Goal: Information Seeking & Learning: Learn about a topic

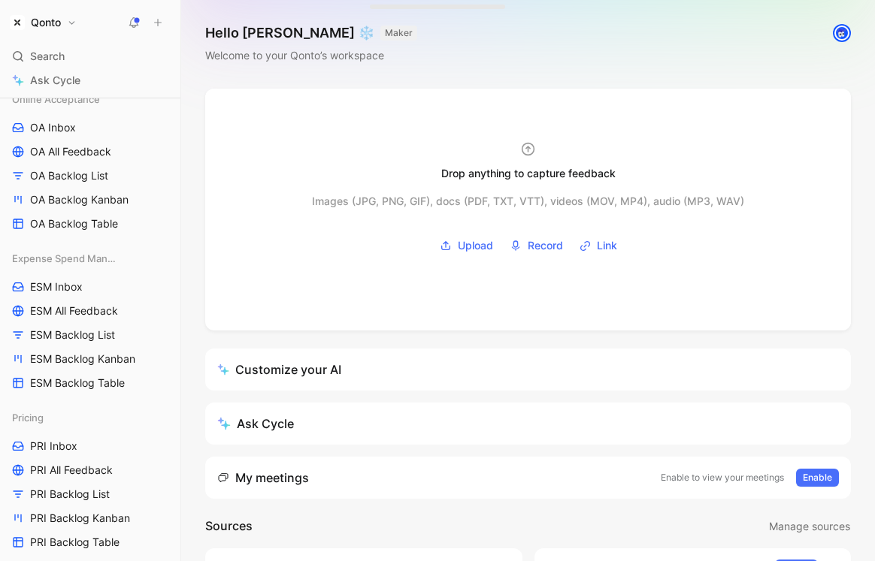
scroll to position [611, 0]
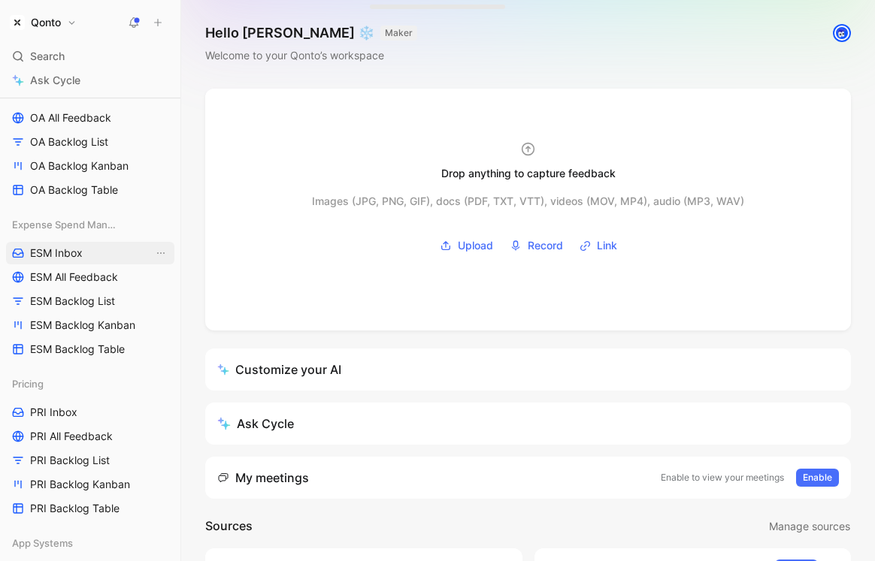
click at [63, 254] on span "ESM Inbox" at bounding box center [56, 253] width 53 height 15
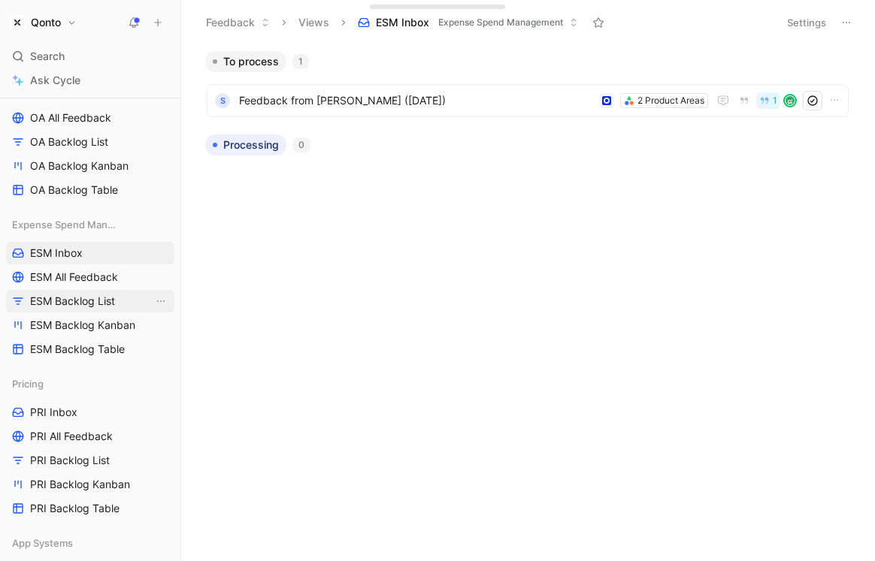
click at [107, 301] on span "ESM Backlog List" at bounding box center [72, 301] width 85 height 15
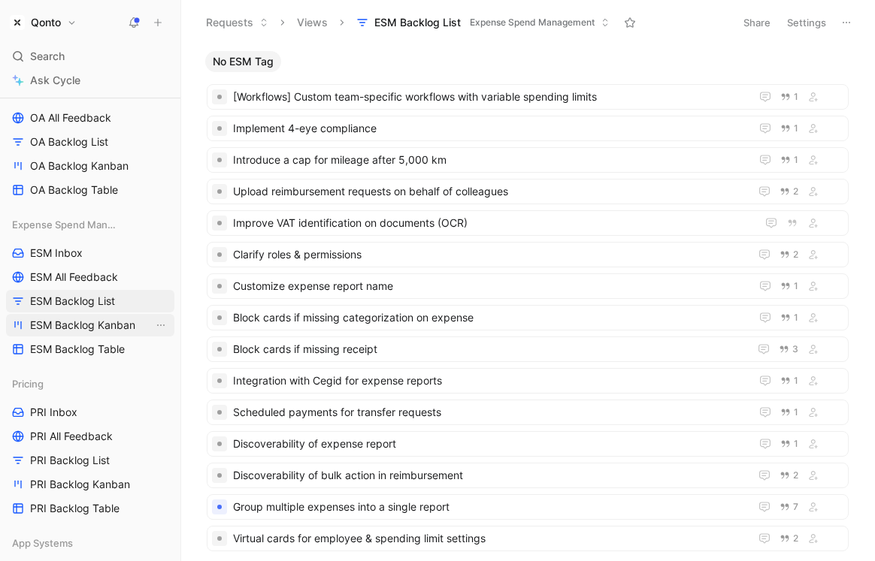
click at [114, 325] on span "ESM Backlog Kanban" at bounding box center [82, 325] width 105 height 15
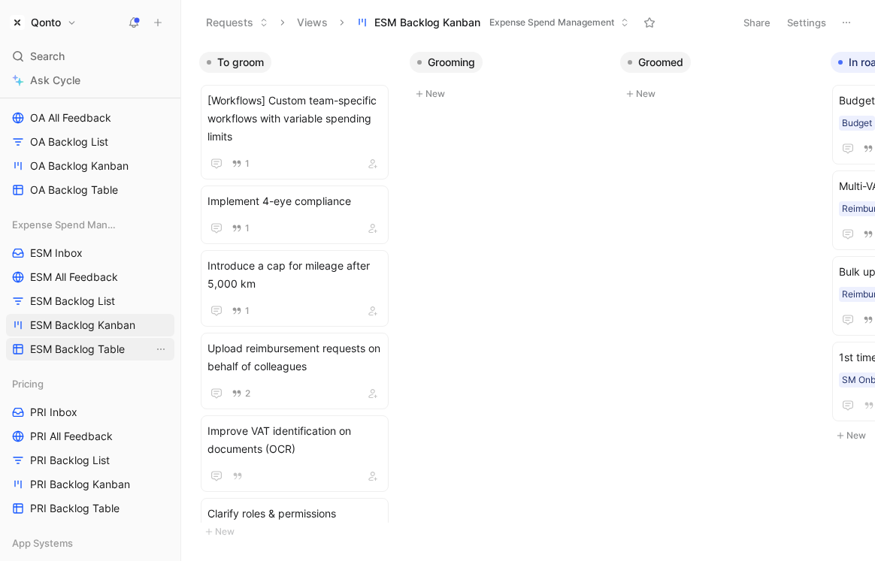
click at [110, 349] on span "ESM Backlog Table" at bounding box center [77, 349] width 95 height 15
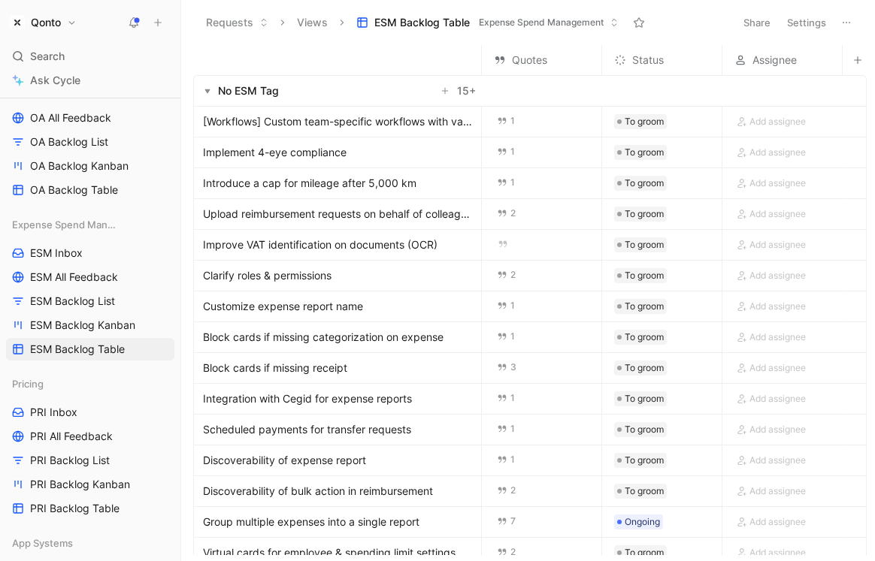
click at [255, 119] on span "[Workflows] Custom team-specific workflows with variable spending limits" at bounding box center [339, 122] width 272 height 18
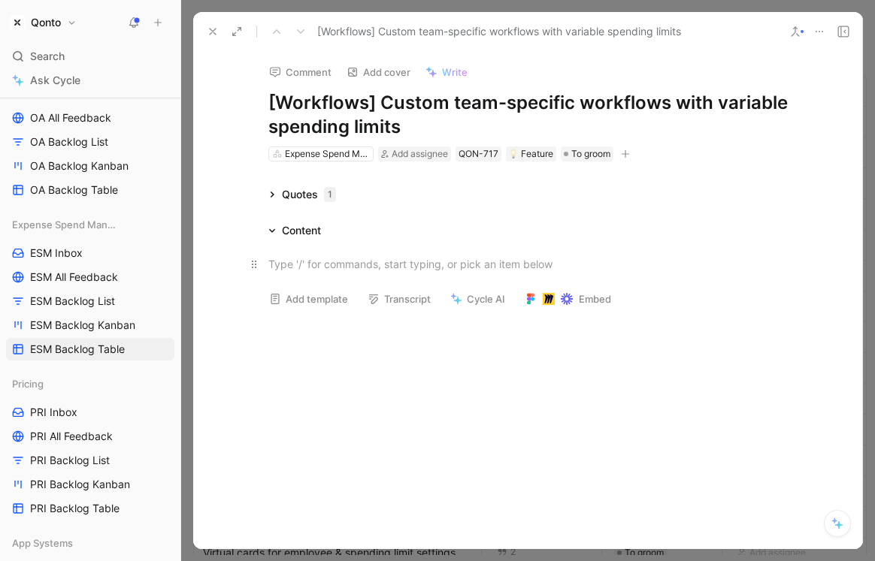
click at [296, 262] on div at bounding box center [528, 264] width 520 height 16
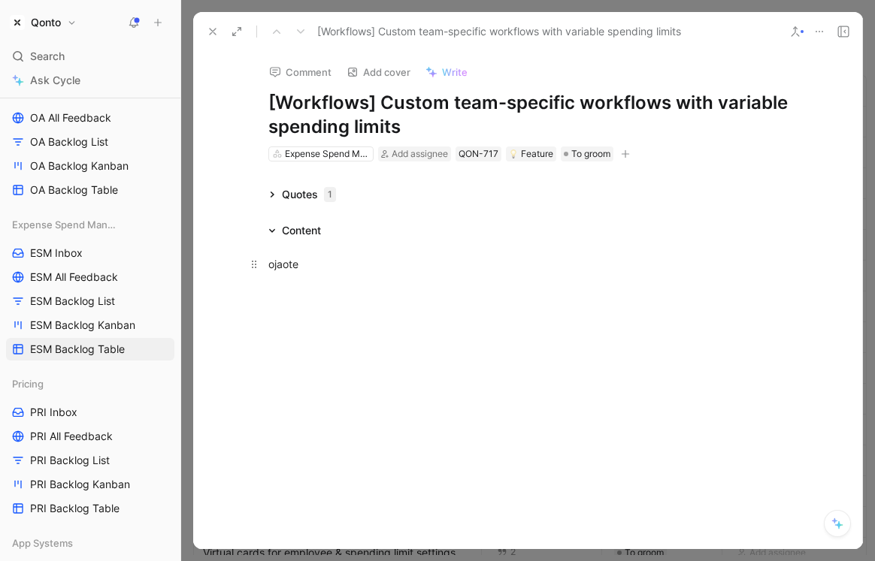
click at [283, 259] on div "ojaote" at bounding box center [528, 264] width 520 height 16
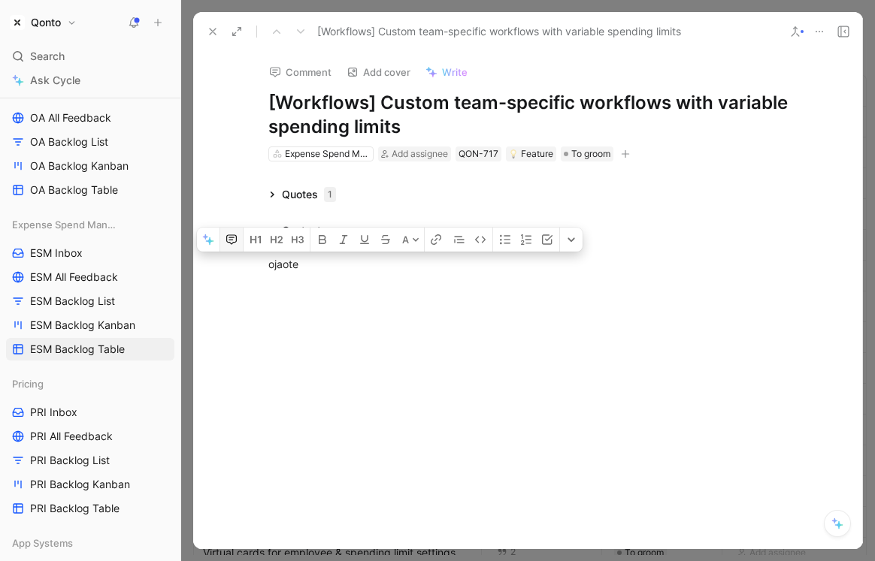
click at [228, 242] on icon "button" at bounding box center [231, 239] width 11 height 10
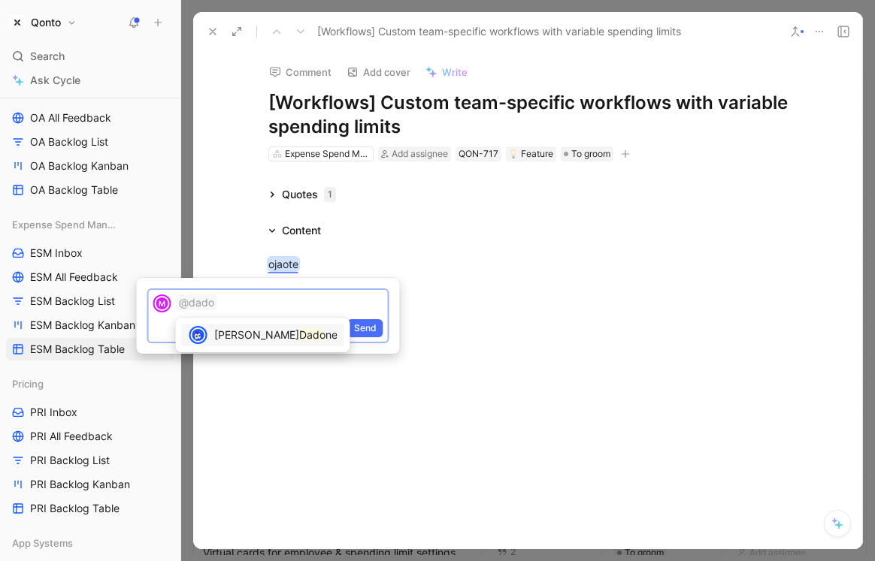
click at [315, 261] on div at bounding box center [437, 280] width 875 height 561
click at [289, 261] on div at bounding box center [437, 280] width 875 height 561
click at [319, 259] on div at bounding box center [437, 280] width 875 height 561
click at [356, 265] on div at bounding box center [437, 280] width 875 height 561
click at [356, 249] on div at bounding box center [437, 280] width 875 height 561
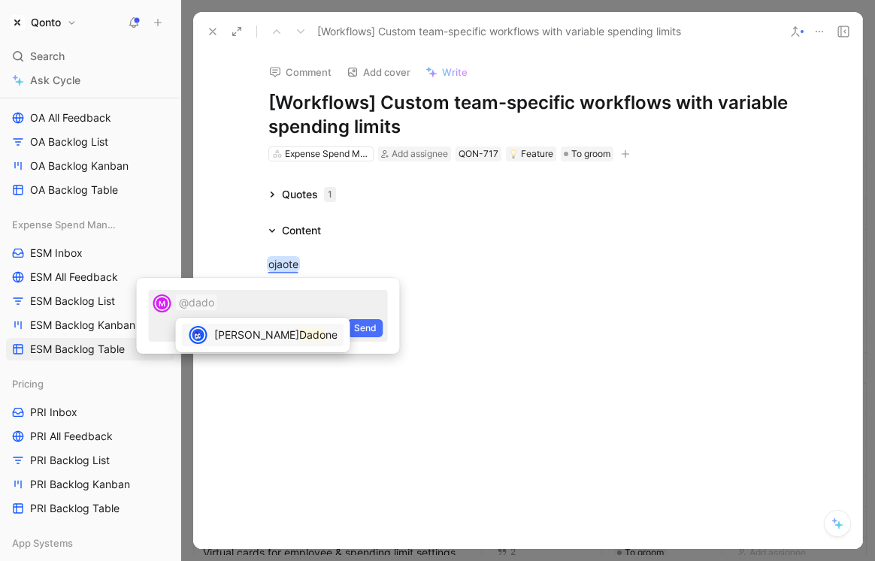
click at [299, 341] on mark "Dado" at bounding box center [312, 334] width 26 height 13
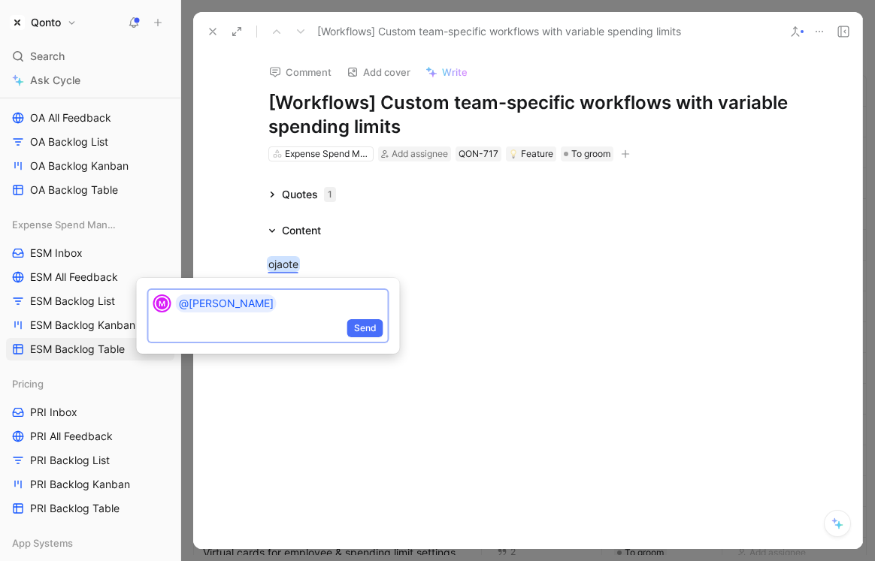
click at [298, 312] on p "@Alessandro" at bounding box center [279, 304] width 207 height 18
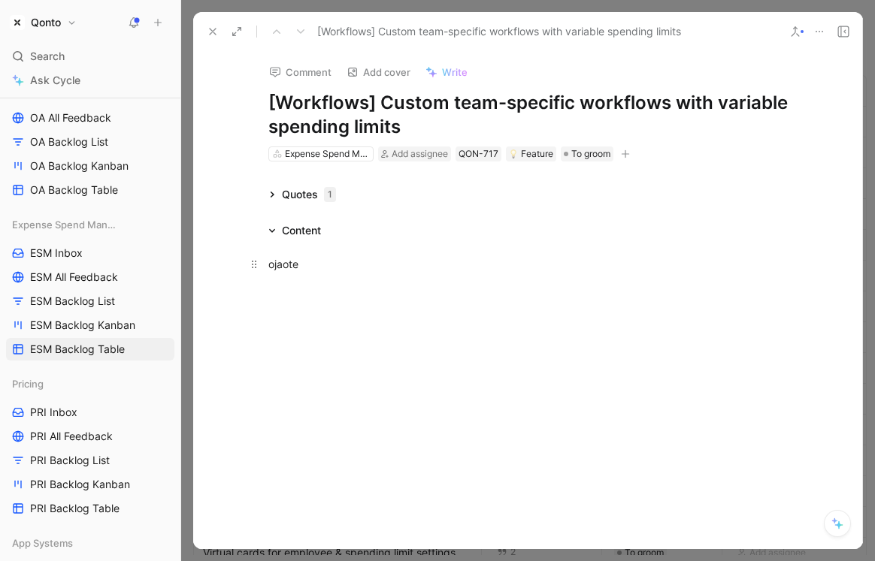
click at [292, 271] on p "ojaote" at bounding box center [528, 264] width 577 height 25
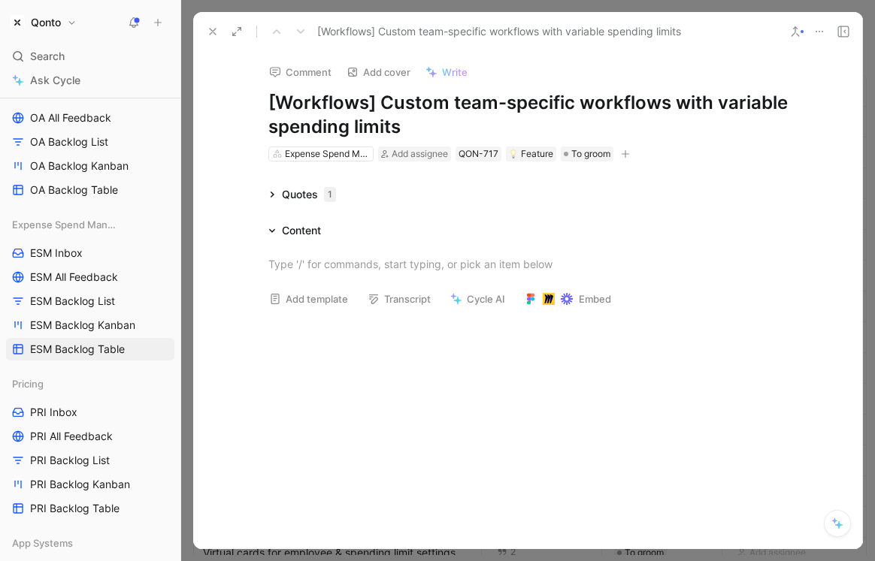
click at [275, 194] on div "Quotes 1" at bounding box center [302, 195] width 80 height 18
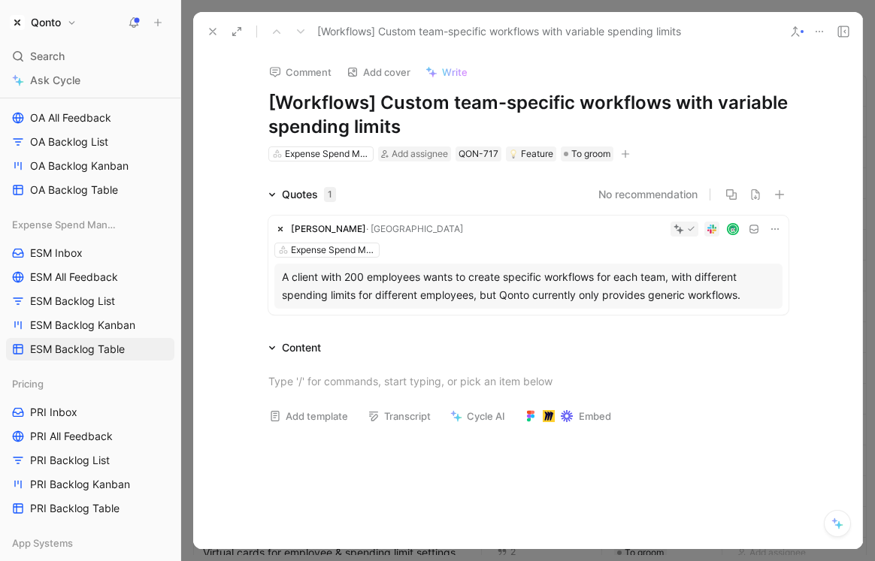
click at [207, 26] on icon at bounding box center [213, 32] width 12 height 12
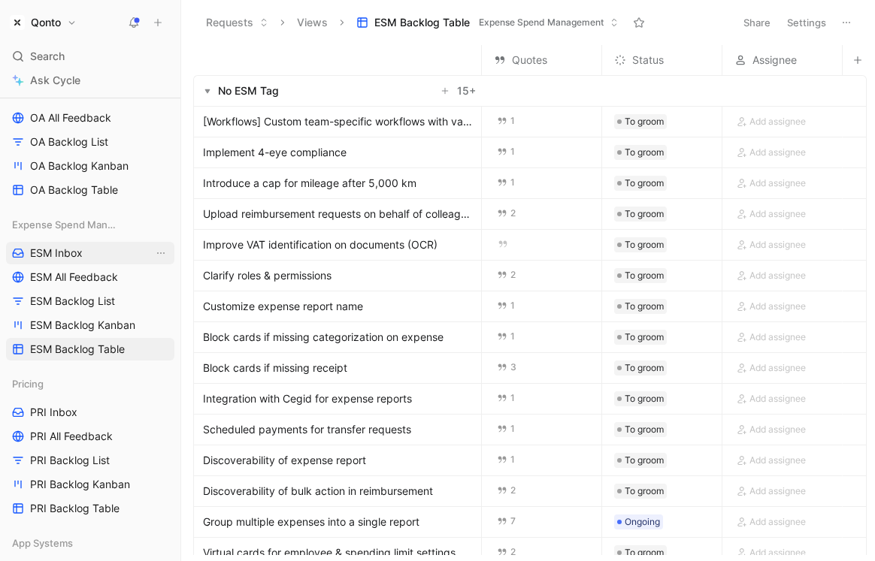
click at [94, 262] on link "ESM Inbox" at bounding box center [90, 253] width 168 height 23
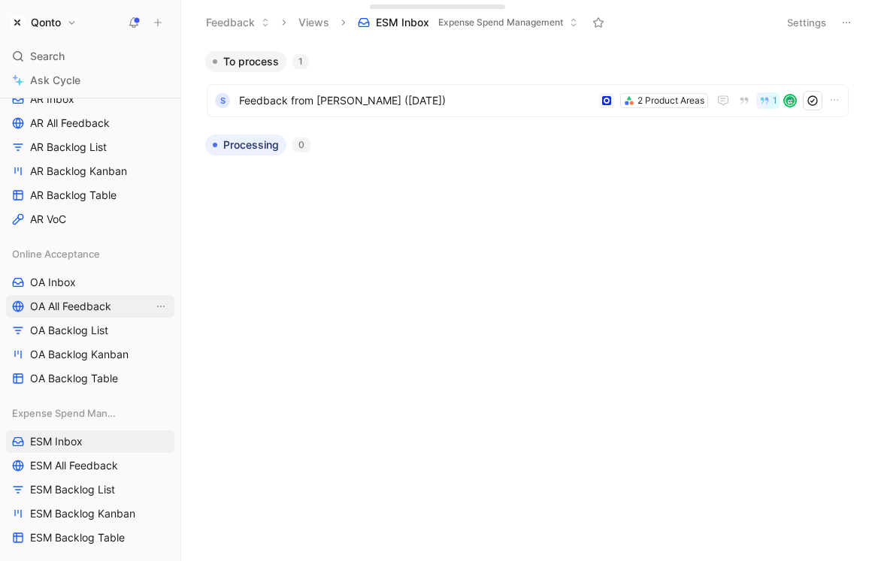
scroll to position [376, 0]
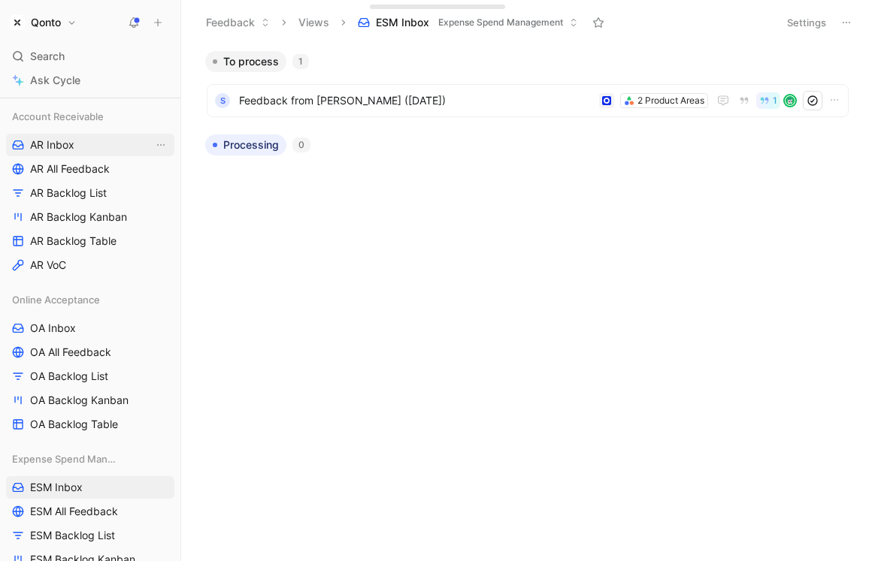
click at [95, 150] on link "AR Inbox" at bounding box center [90, 145] width 168 height 23
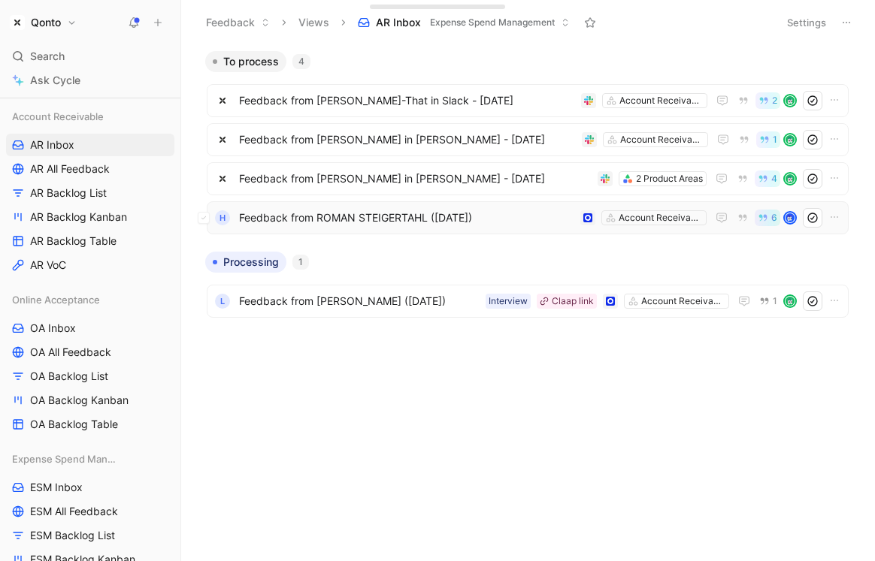
click at [417, 213] on span "Feedback from ROMAN STEIGERTAHL ([DATE])" at bounding box center [406, 218] width 335 height 18
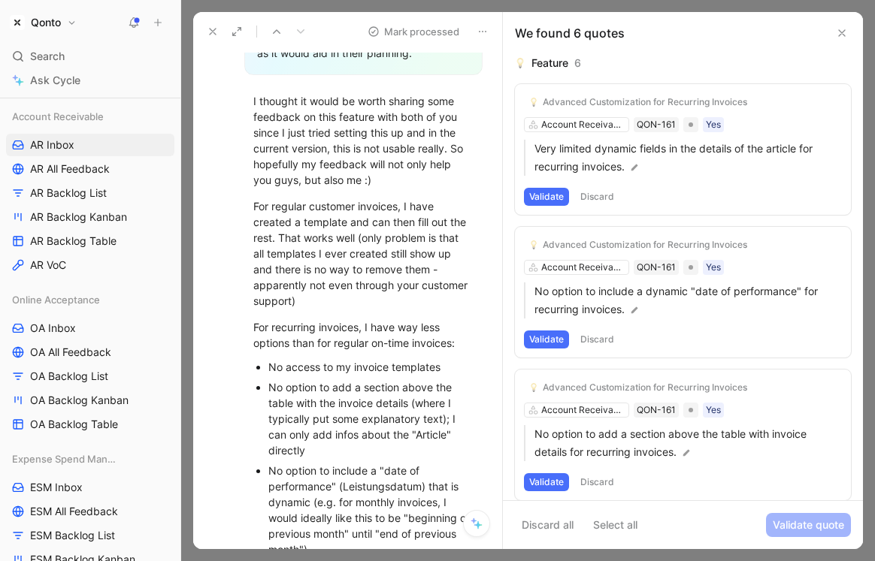
scroll to position [131, 0]
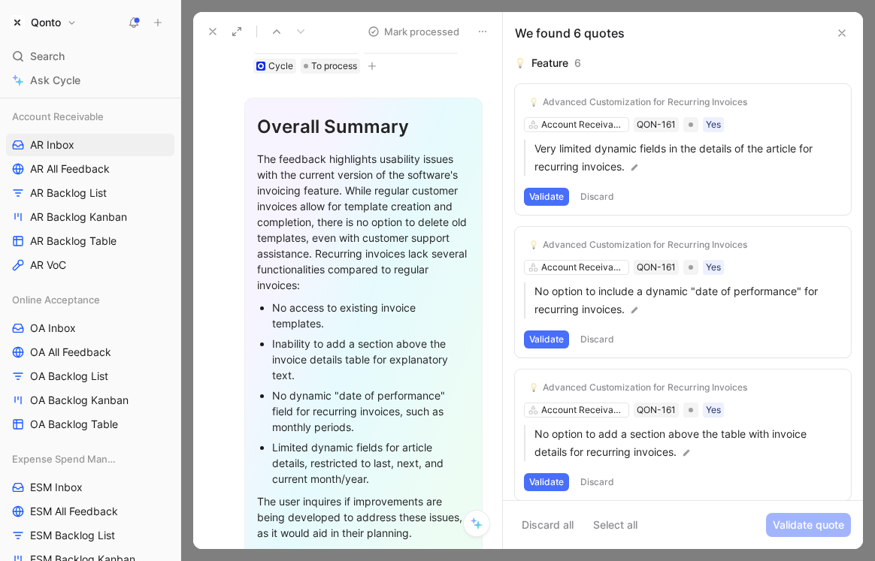
click at [210, 32] on icon at bounding box center [213, 32] width 12 height 12
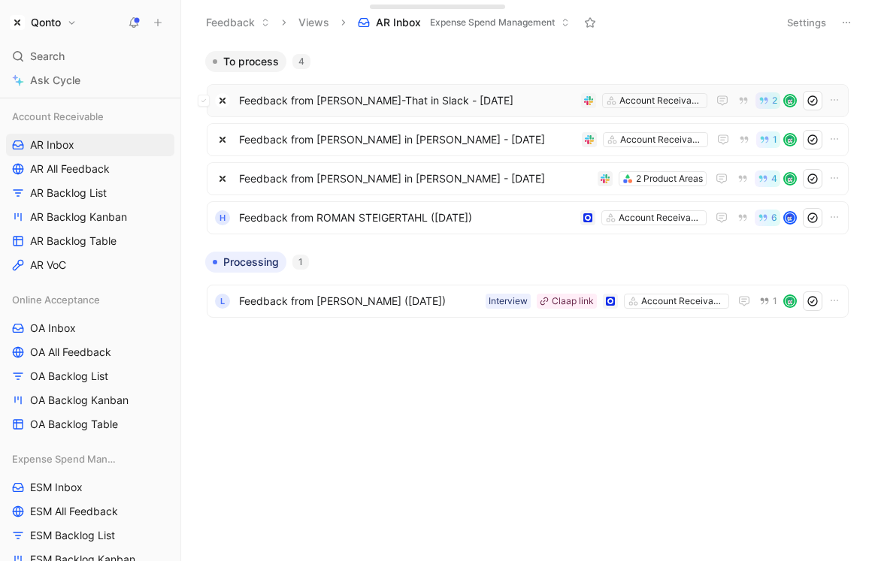
click at [370, 101] on span "Feedback from Alice Ton-That in Slack - 8/28/2025" at bounding box center [407, 101] width 336 height 18
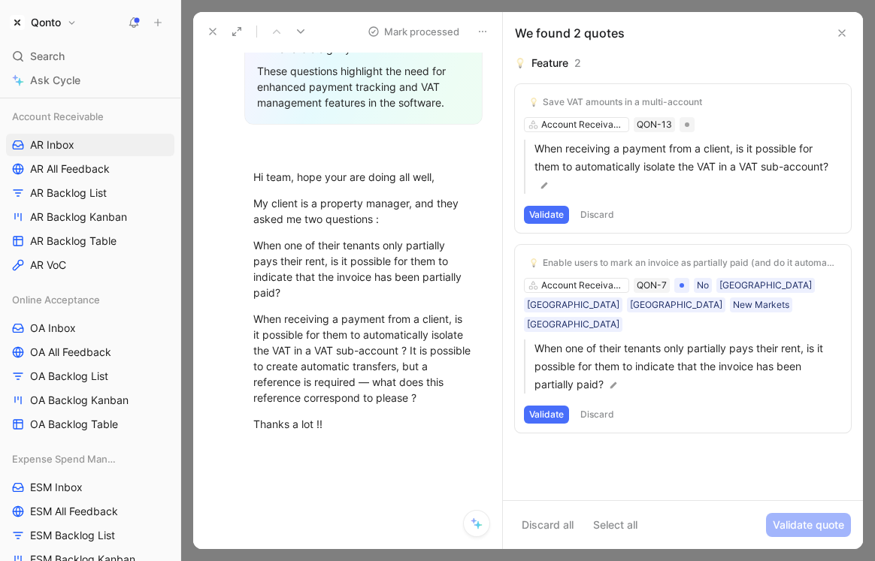
scroll to position [378, 0]
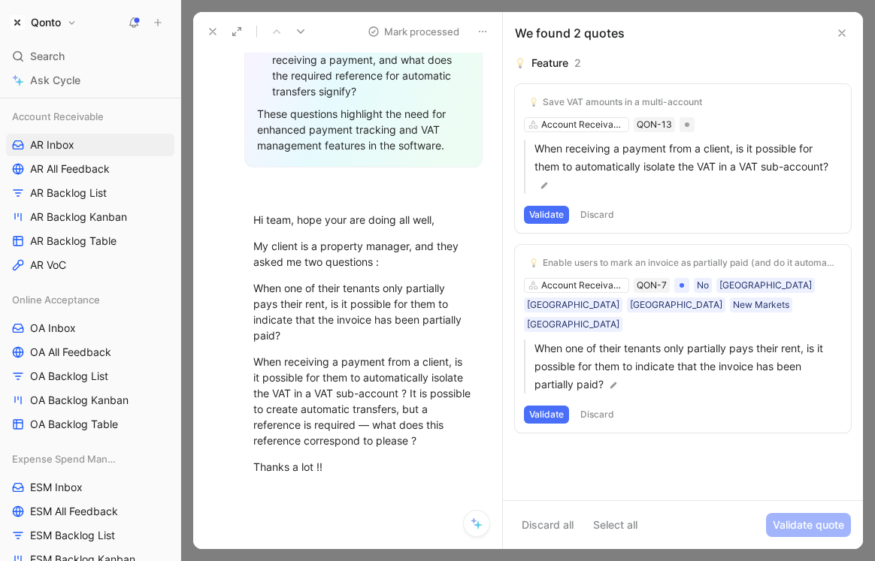
click at [213, 33] on icon at bounding box center [213, 32] width 12 height 12
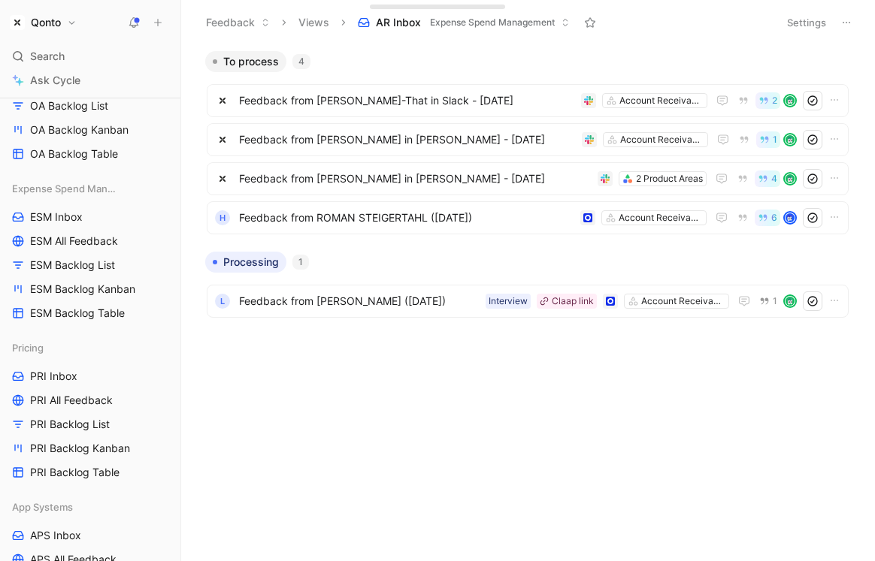
scroll to position [654, 0]
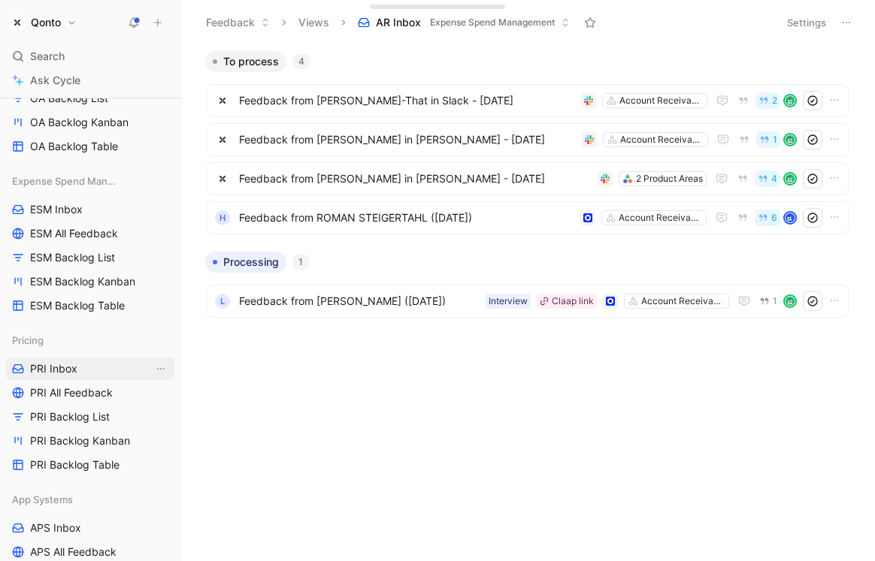
click at [92, 371] on link "PRI Inbox" at bounding box center [90, 369] width 168 height 23
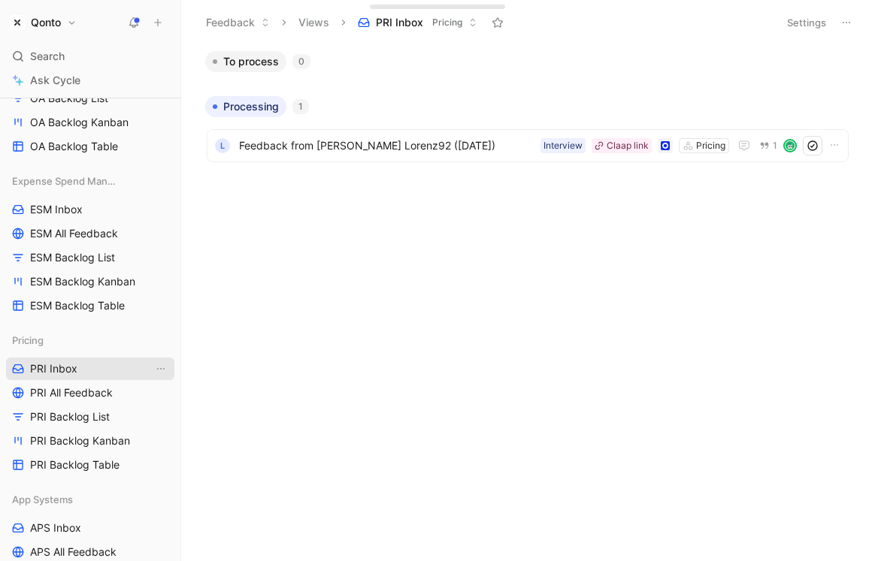
scroll to position [1090, 0]
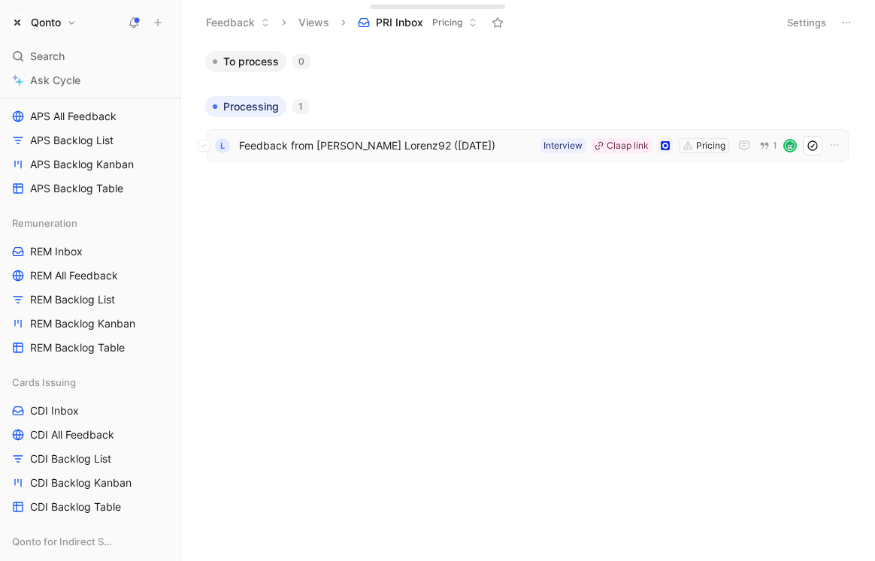
click at [392, 150] on span "Feedback from Thomas Lorenz92 (Aug 22, 2025)" at bounding box center [386, 146] width 295 height 18
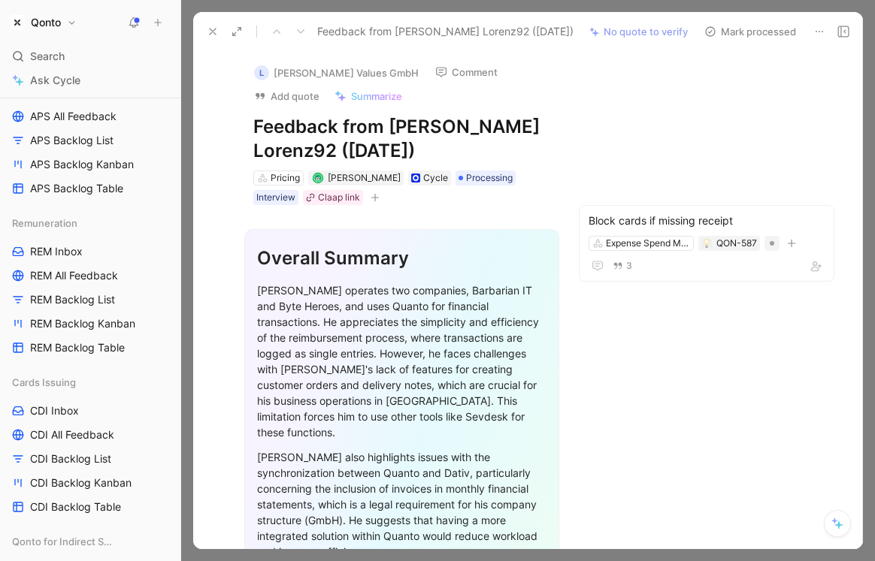
click at [215, 27] on icon at bounding box center [213, 32] width 12 height 12
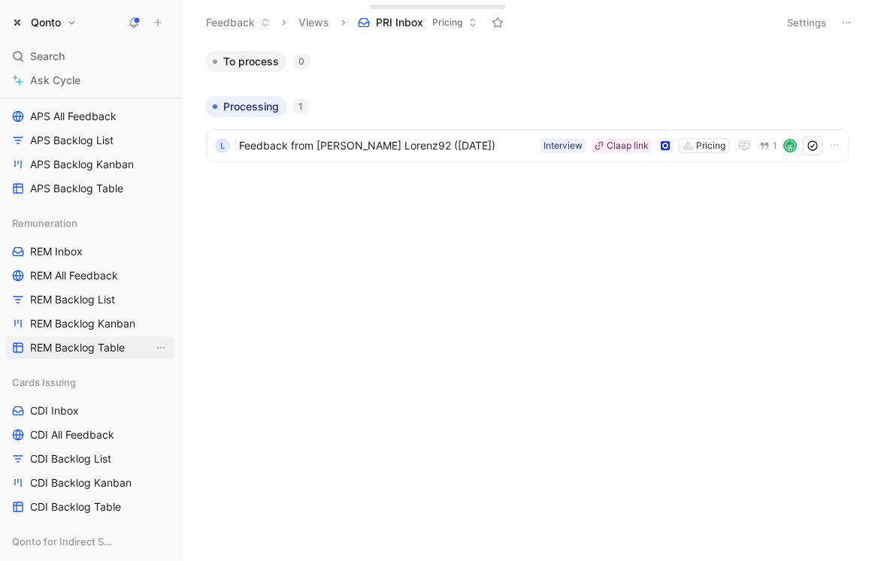
scroll to position [1410, 0]
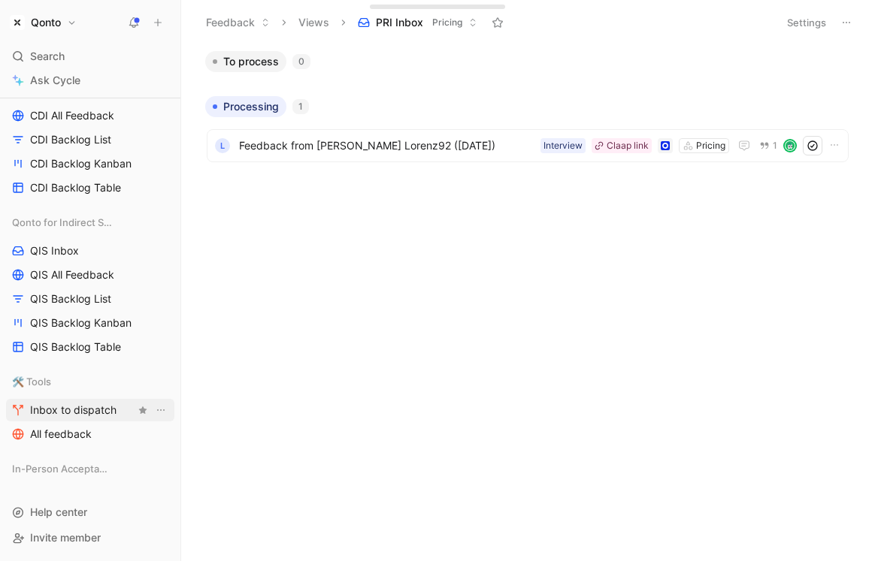
click at [76, 403] on span "Inbox to dispatch" at bounding box center [73, 410] width 86 height 15
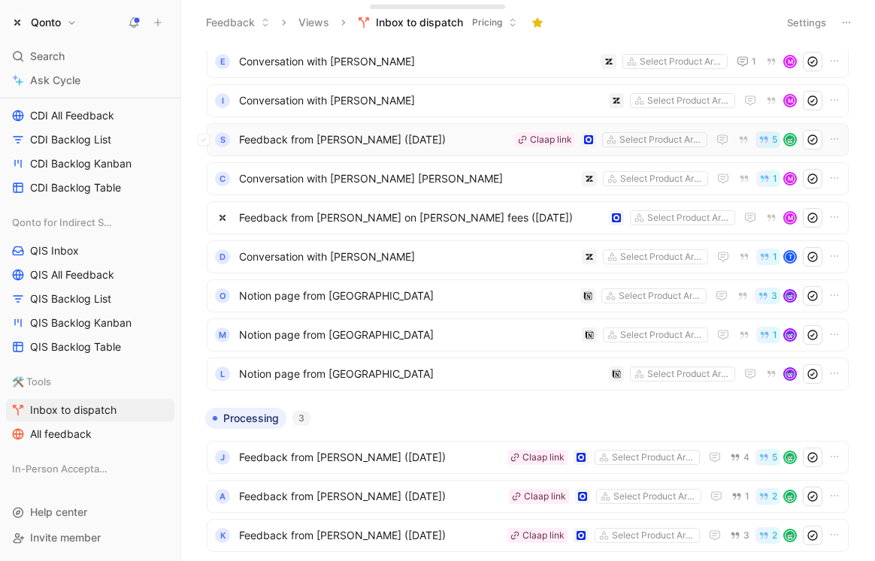
scroll to position [41, 0]
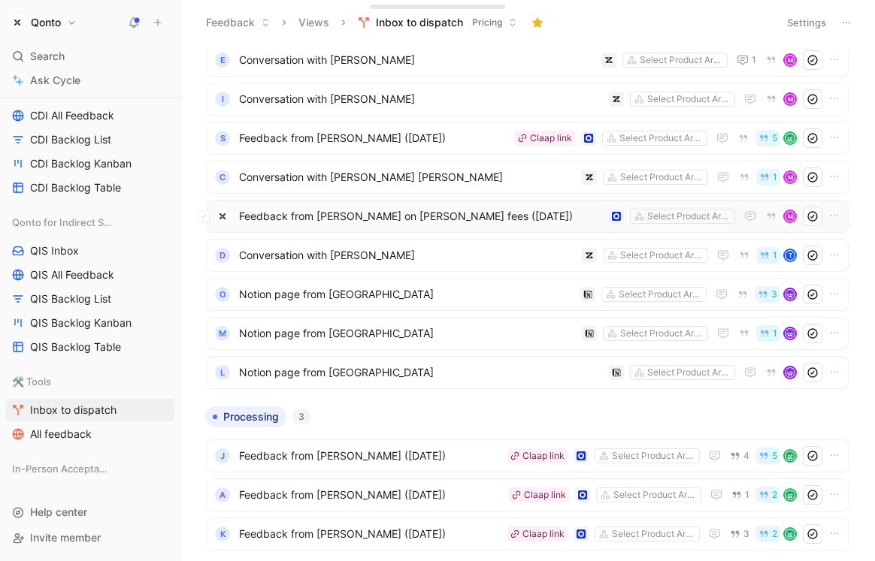
click at [346, 222] on span "Feedback from Casey Bleho on Wise fees (Jul 11, 2025)" at bounding box center [421, 216] width 364 height 18
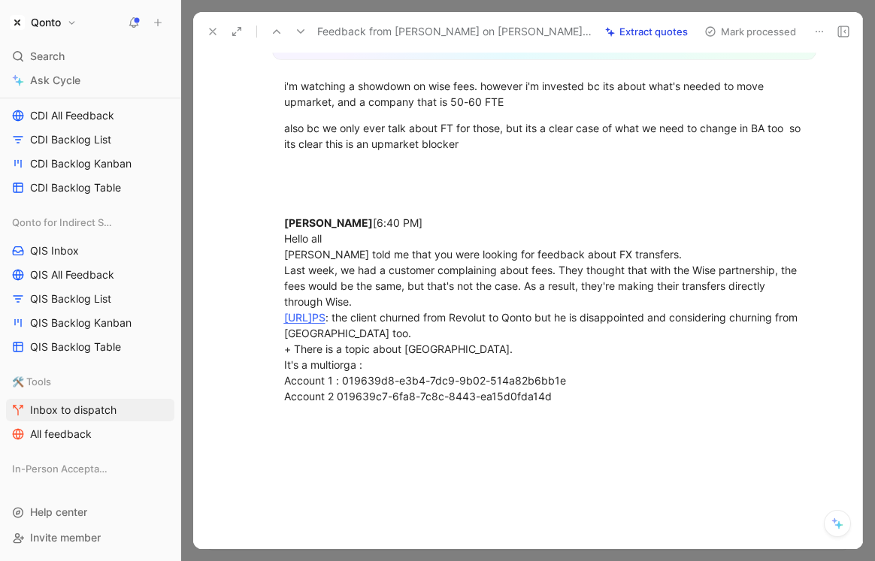
scroll to position [8, 0]
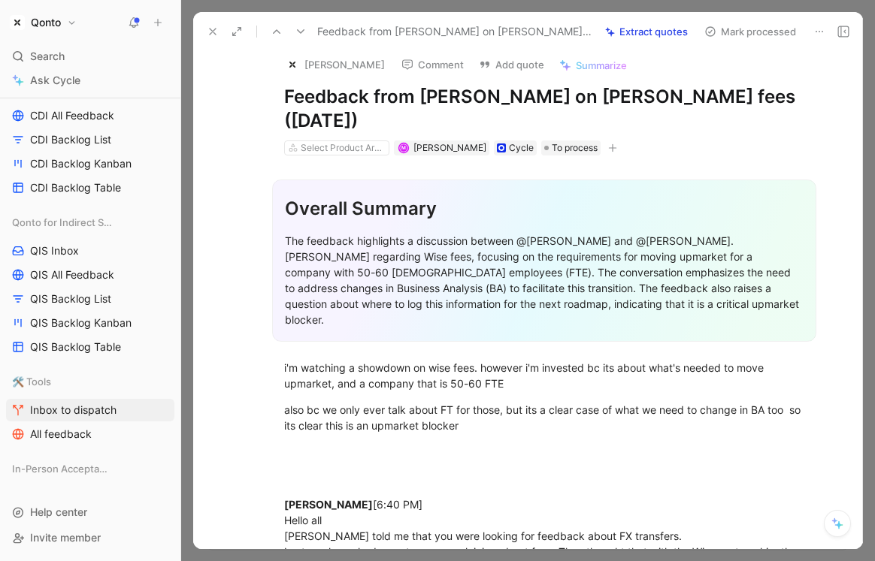
click at [213, 32] on use at bounding box center [213, 32] width 6 height 6
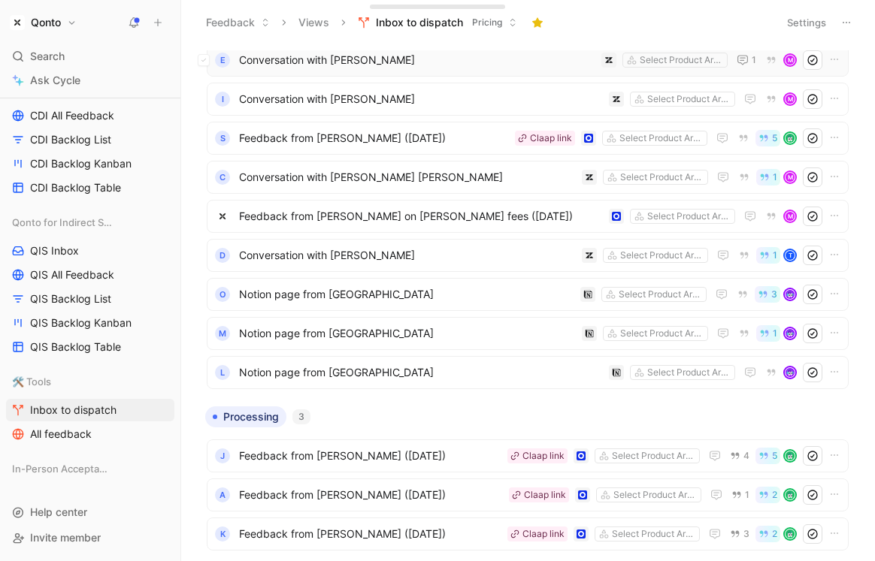
click at [337, 62] on span "Conversation with Cristina Vicente Suso" at bounding box center [417, 60] width 356 height 18
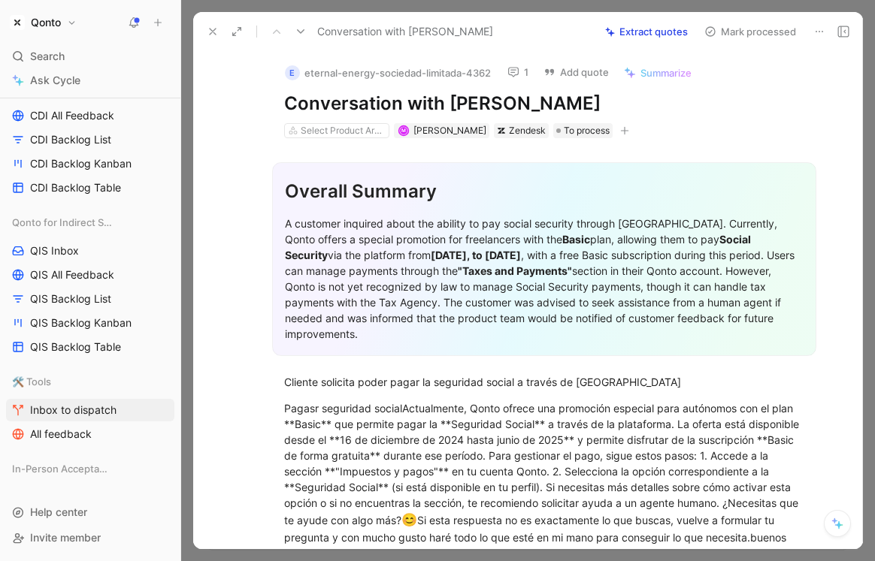
scroll to position [456, 0]
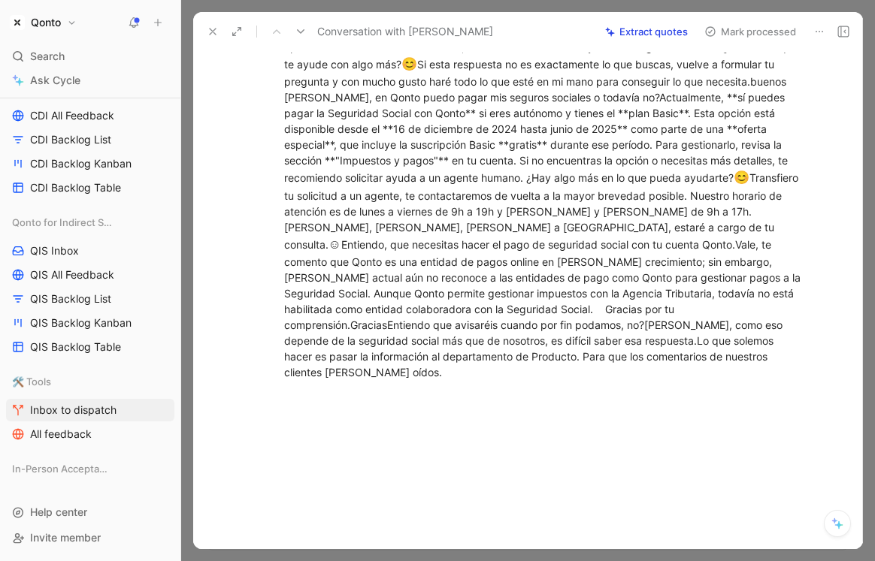
click at [213, 31] on use at bounding box center [213, 32] width 6 height 6
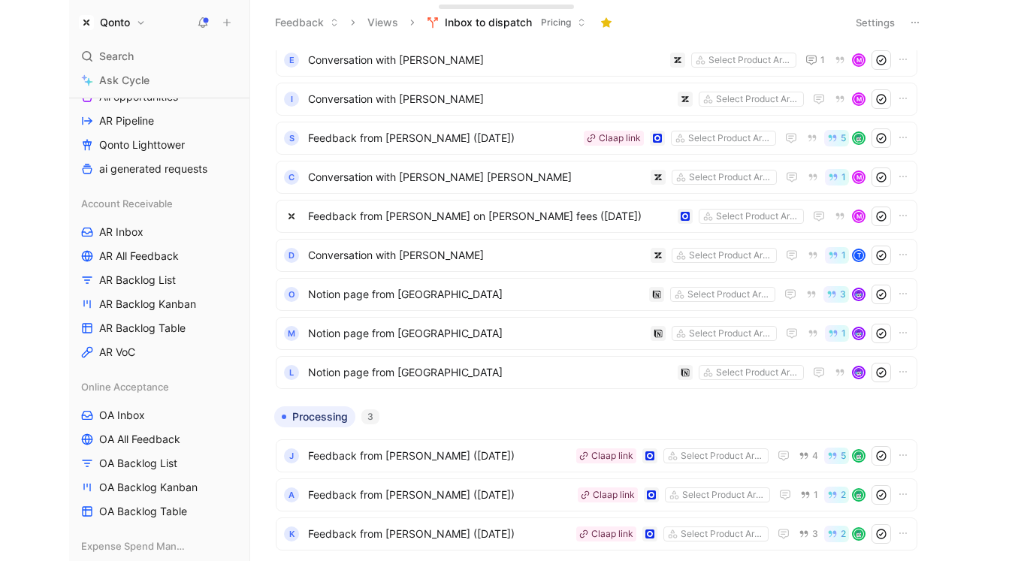
scroll to position [274, 0]
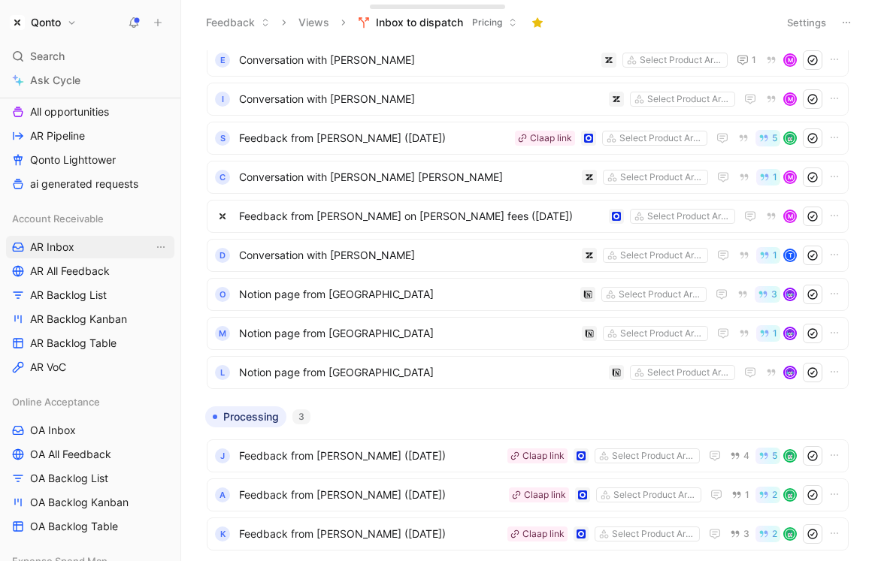
click at [68, 246] on span "AR Inbox" at bounding box center [52, 247] width 44 height 15
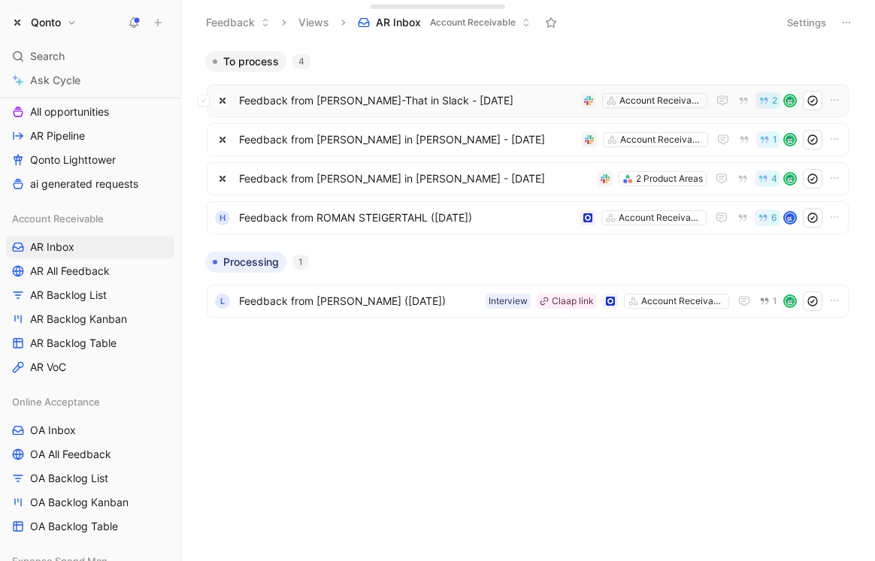
click at [322, 102] on span "Feedback from Alice Ton-That in Slack - 8/28/2025" at bounding box center [407, 101] width 336 height 18
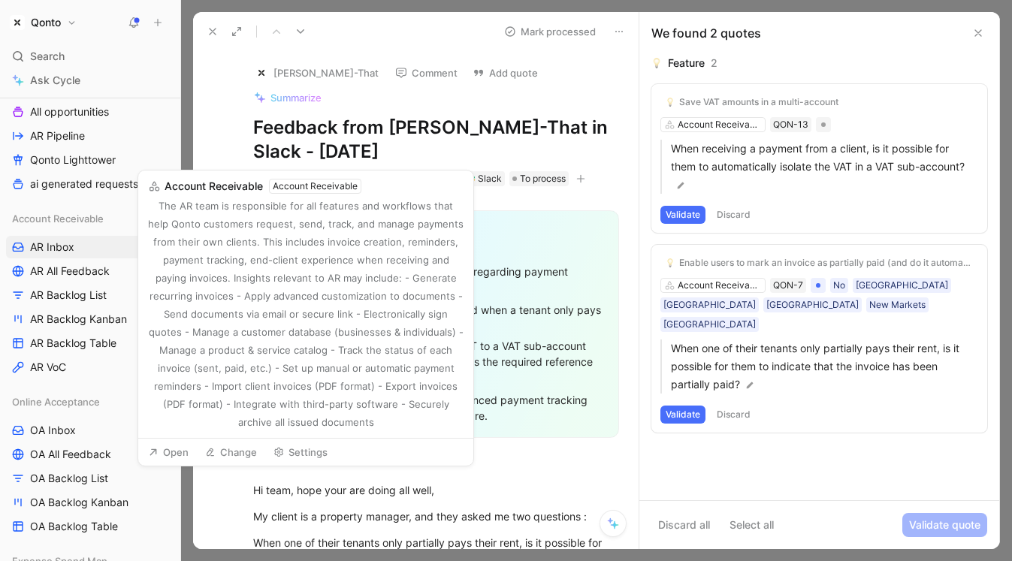
click at [313, 171] on div "Account Receivable" at bounding box center [313, 178] width 84 height 15
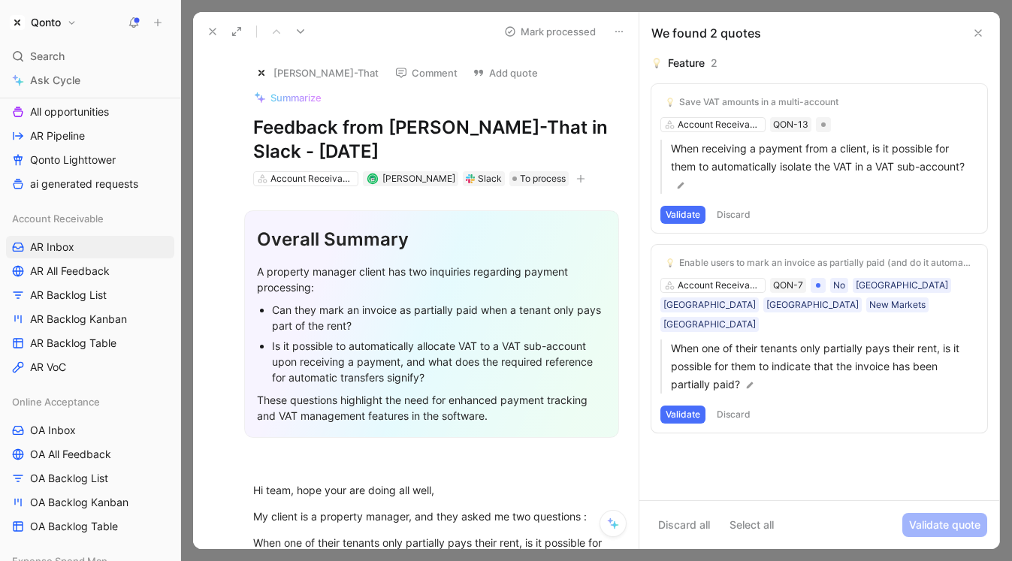
drag, startPoint x: 377, startPoint y: 244, endPoint x: 393, endPoint y: 357, distance: 113.8
click at [393, 357] on div "Overall Summary A property manager client has two inquiries regarding payment p…" at bounding box center [431, 324] width 375 height 228
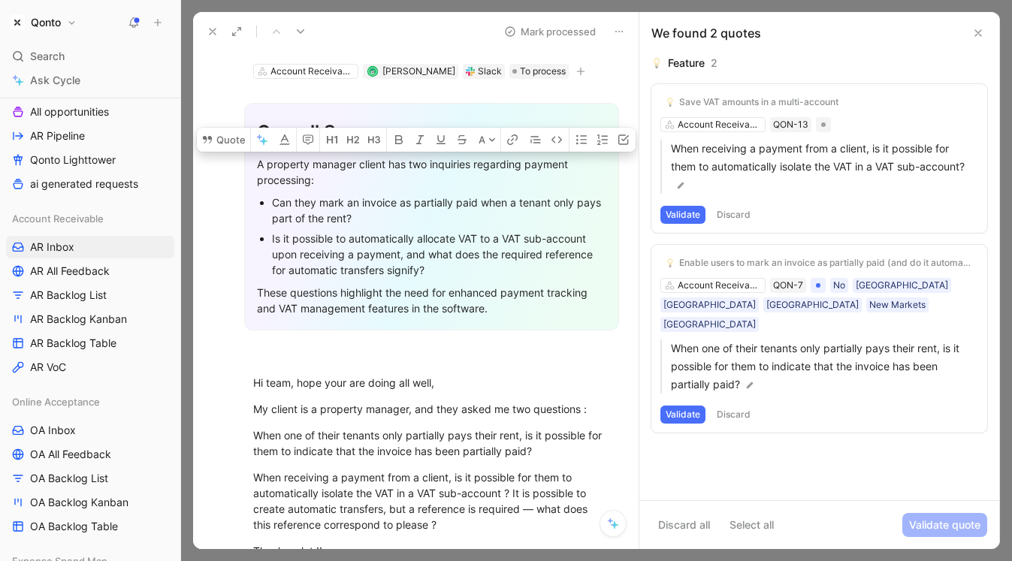
scroll to position [171, 0]
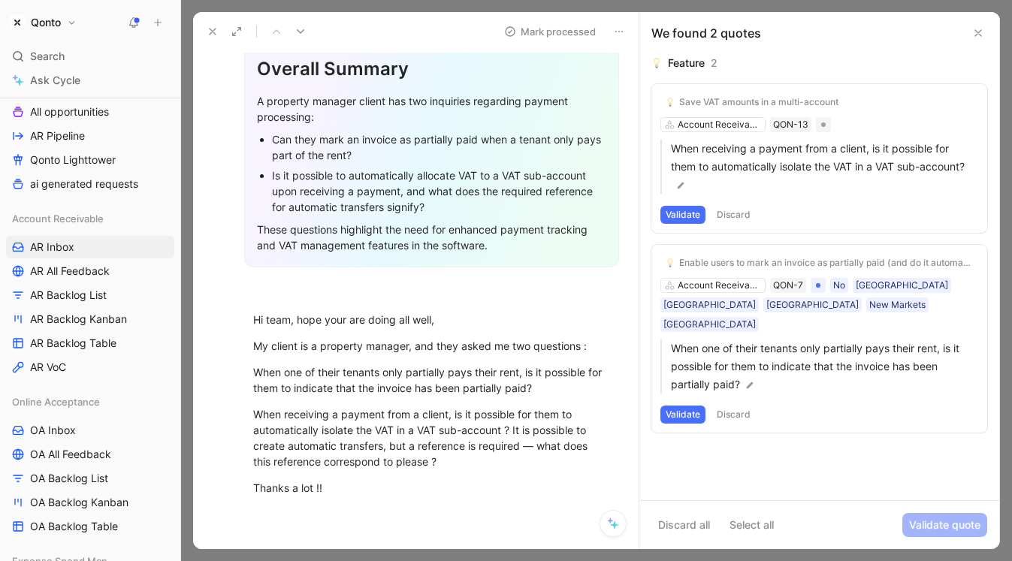
drag, startPoint x: 365, startPoint y: 290, endPoint x: 365, endPoint y: 477, distance: 187.1
click at [365, 477] on div "Overall Summary A property manager client has two inquiries regarding payment p…" at bounding box center [432, 277] width 414 height 523
click at [365, 477] on p "Thanks a lot !!" at bounding box center [432, 488] width 414 height 25
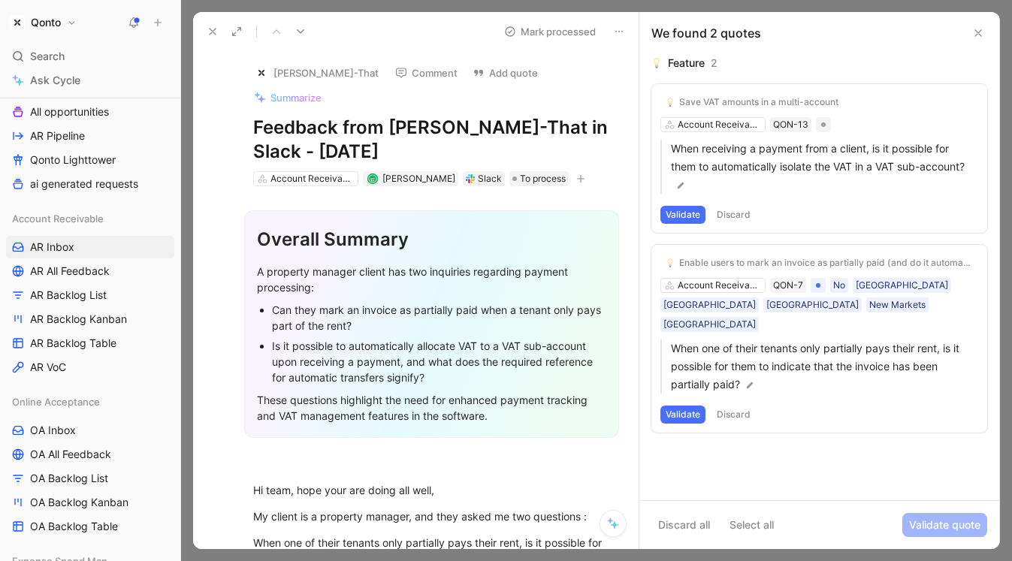
click at [874, 35] on div "We found 2 quotes" at bounding box center [819, 33] width 360 height 42
click at [874, 35] on button at bounding box center [978, 33] width 18 height 18
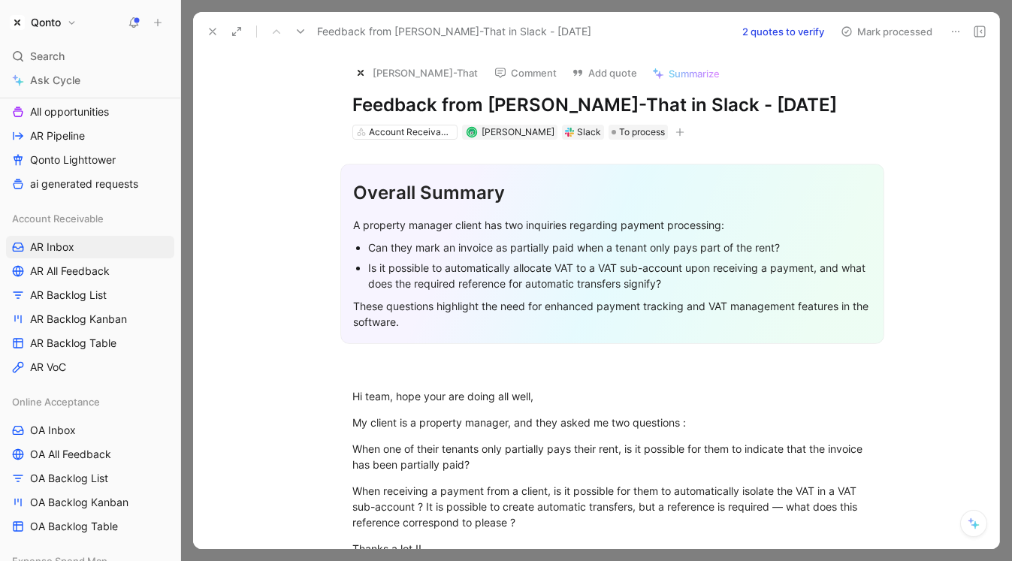
click at [874, 11] on div at bounding box center [596, 280] width 831 height 561
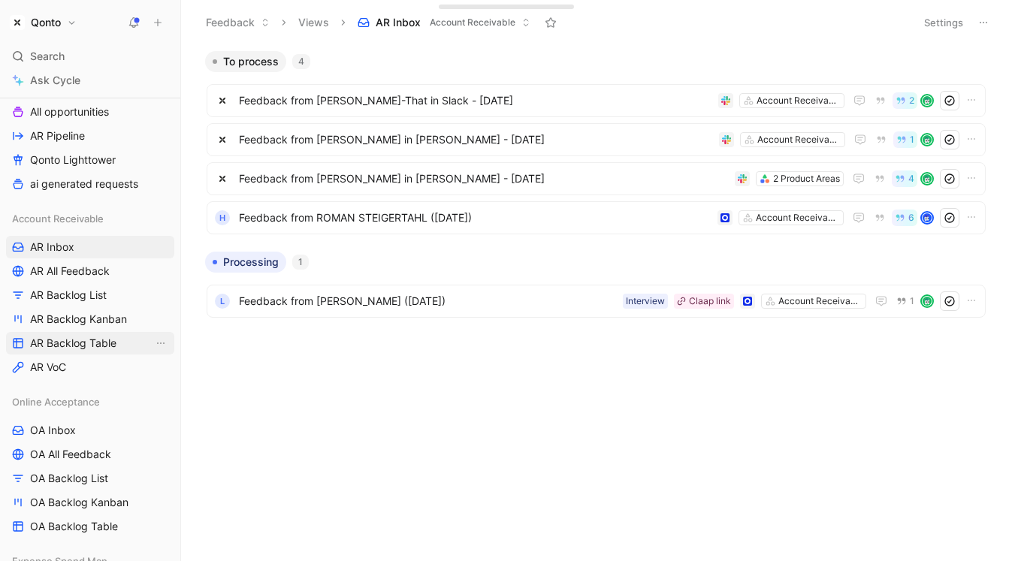
click at [102, 349] on span "AR Backlog Table" at bounding box center [73, 343] width 86 height 15
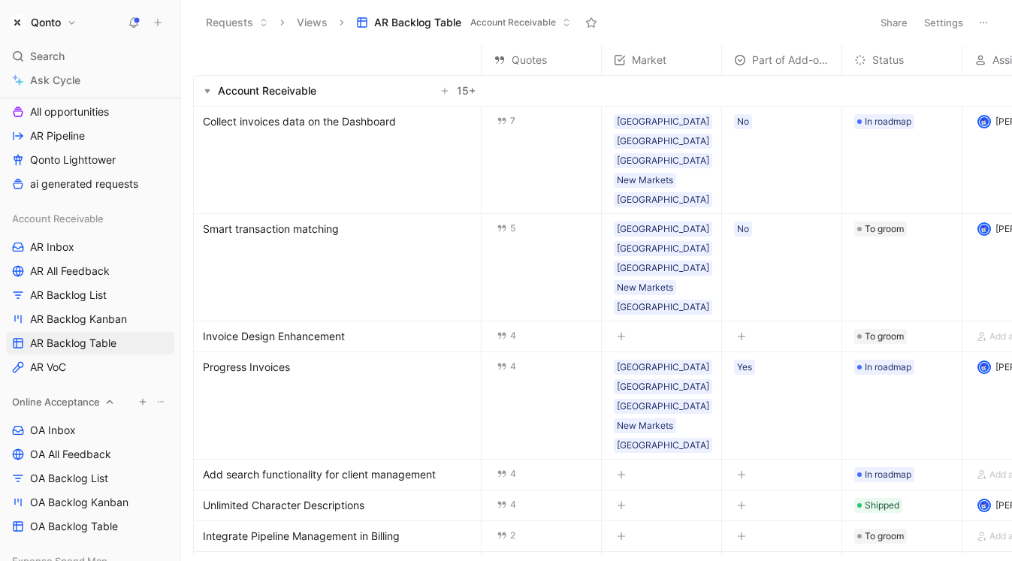
scroll to position [238, 0]
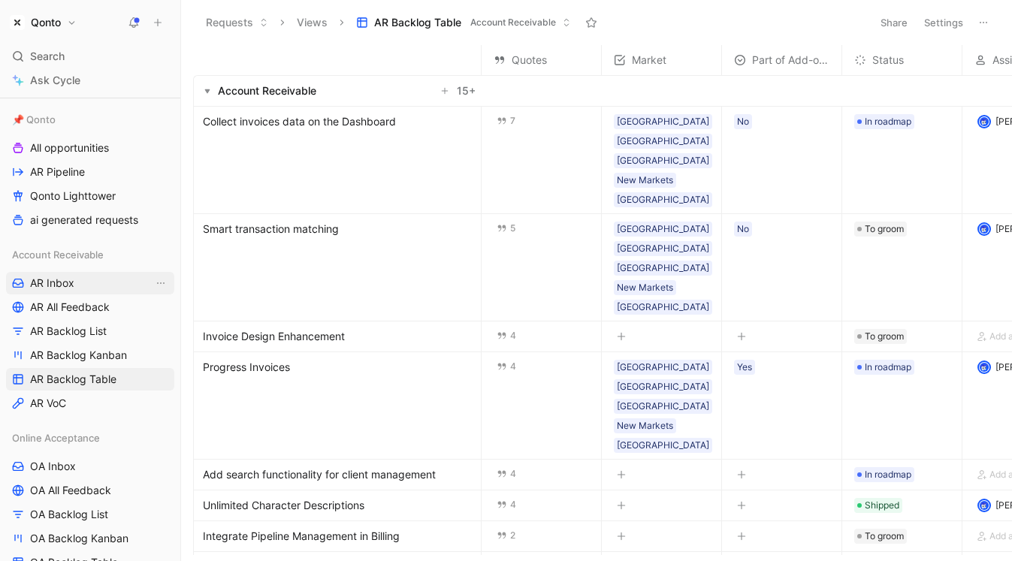
click at [61, 280] on span "AR Inbox" at bounding box center [52, 283] width 44 height 15
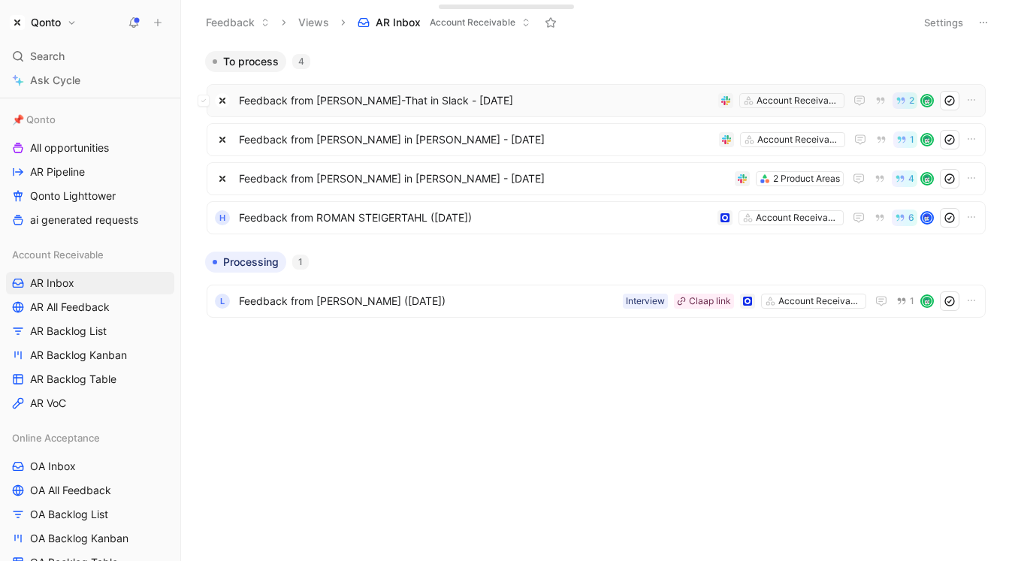
click at [454, 98] on span "Feedback from Alice Ton-That in Slack - 8/28/2025" at bounding box center [475, 101] width 473 height 18
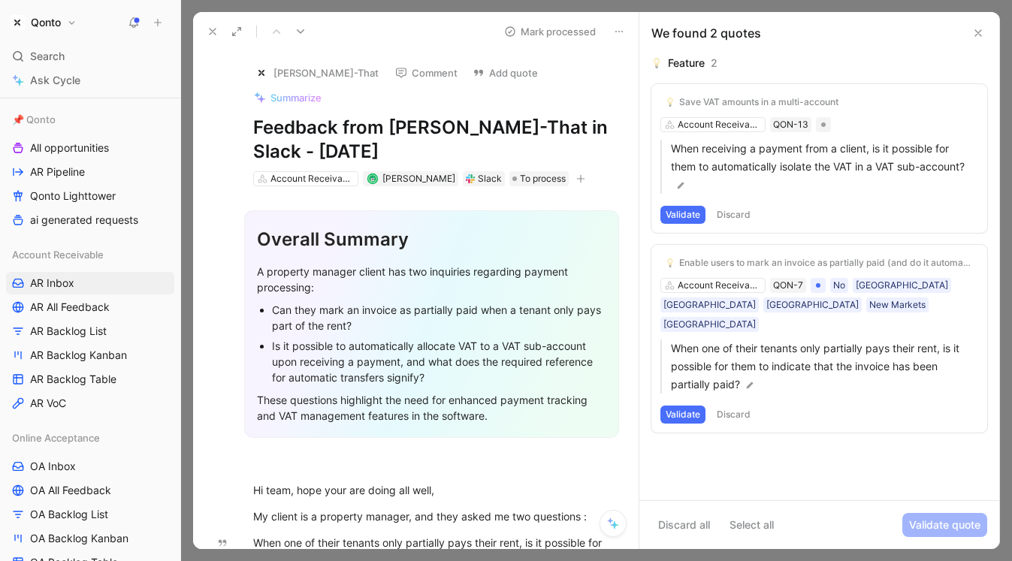
click at [612, 523] on icon at bounding box center [613, 524] width 12 height 12
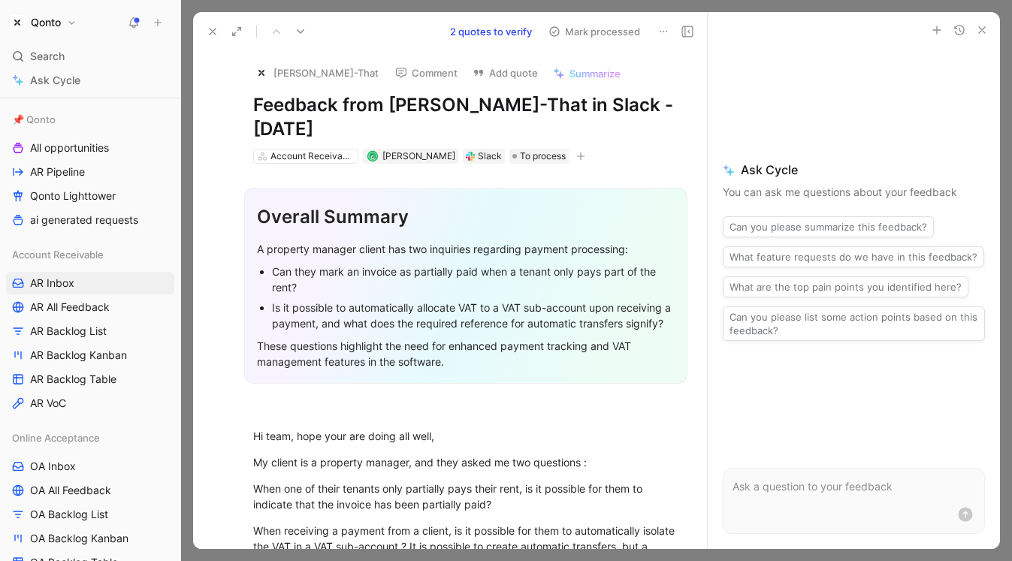
click at [778, 493] on p at bounding box center [854, 487] width 243 height 18
click at [874, 29] on button "button" at bounding box center [982, 30] width 18 height 18
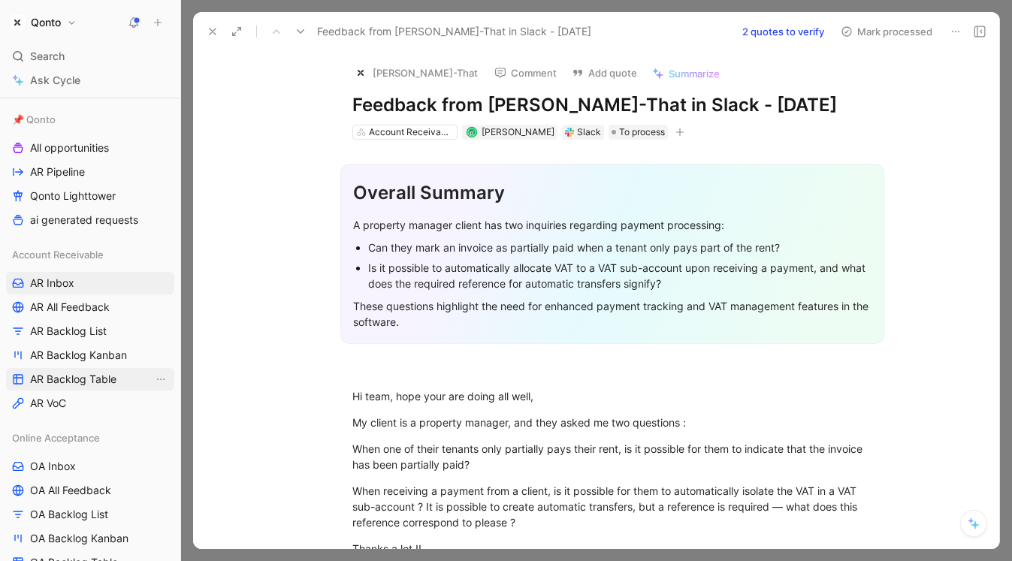
click at [90, 381] on span "AR Backlog Table" at bounding box center [73, 379] width 86 height 15
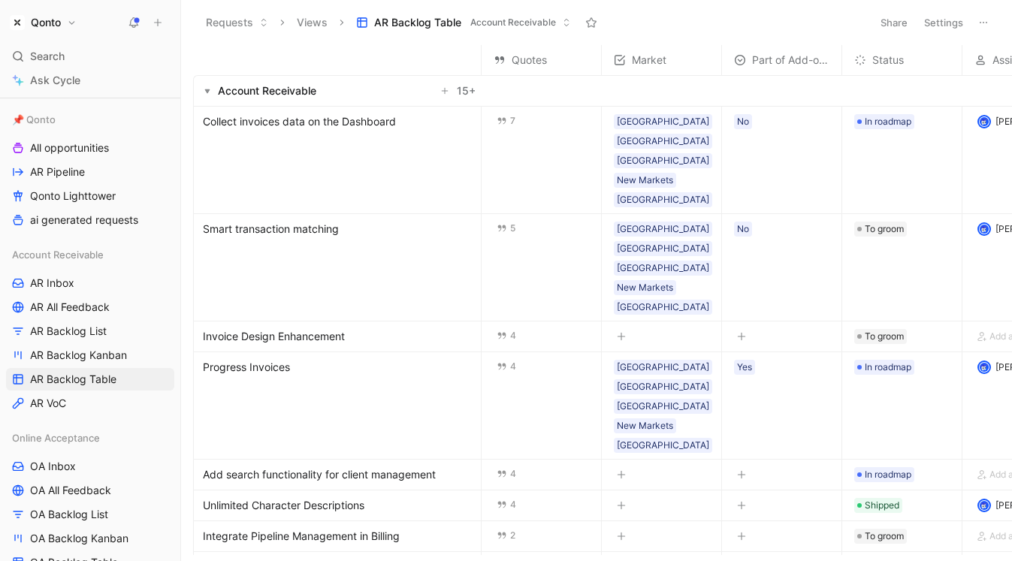
click at [279, 128] on span "Collect invoices data on the Dashboard" at bounding box center [299, 122] width 193 height 18
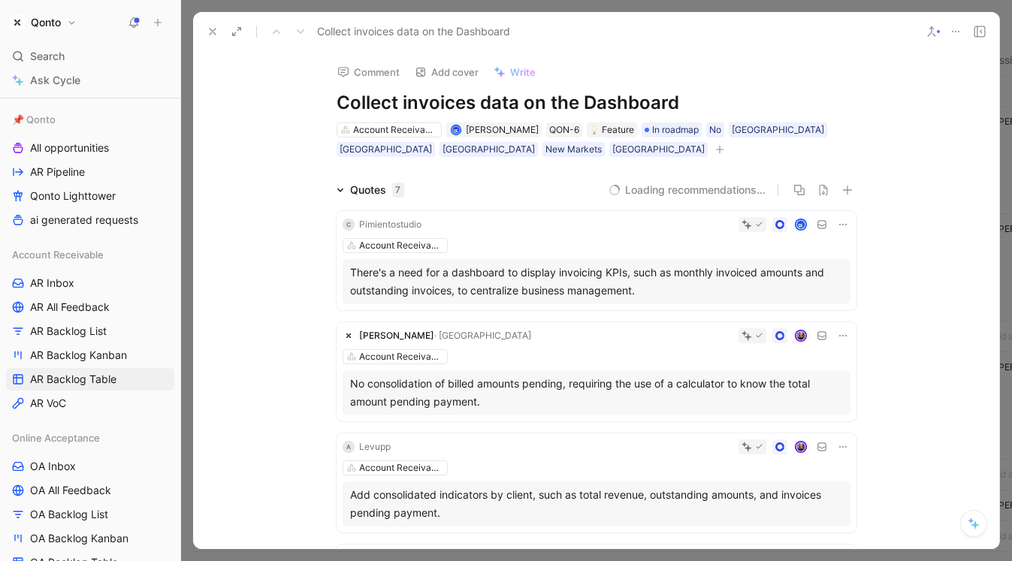
drag, startPoint x: 352, startPoint y: 106, endPoint x: 684, endPoint y: 109, distance: 332.1
click at [684, 109] on h1 "Collect invoices data on the Dashboard" at bounding box center [597, 103] width 520 height 24
click at [340, 192] on icon at bounding box center [341, 190] width 8 height 8
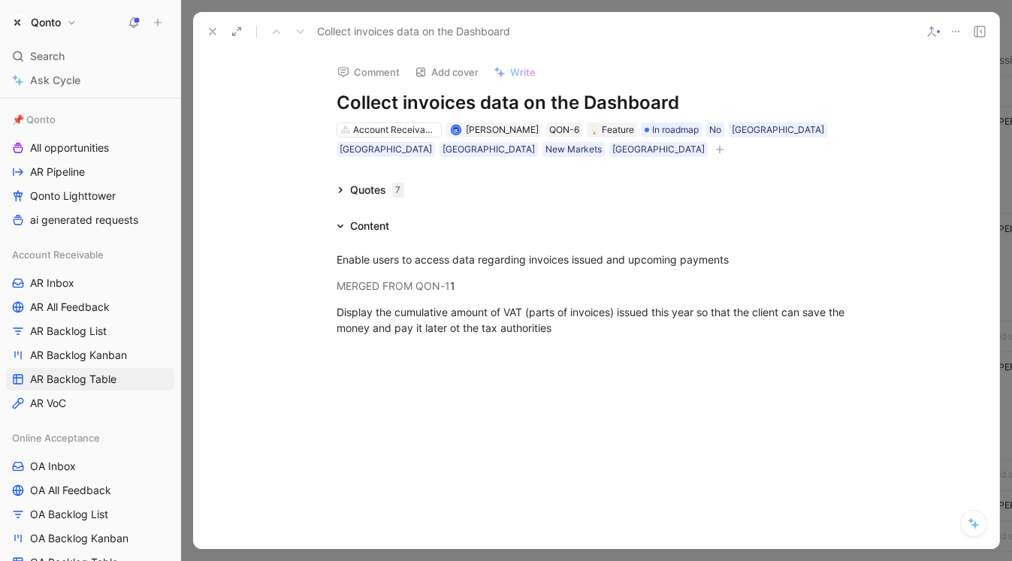
click at [419, 110] on h1 "Collect invoices data on the Dashboard" at bounding box center [597, 103] width 520 height 24
drag, startPoint x: 352, startPoint y: 110, endPoint x: 661, endPoint y: 107, distance: 308.8
click at [661, 107] on h1 "Collect invoices data on the Dashboard" at bounding box center [597, 103] width 520 height 24
click at [344, 195] on div "Quotes 7" at bounding box center [371, 190] width 80 height 18
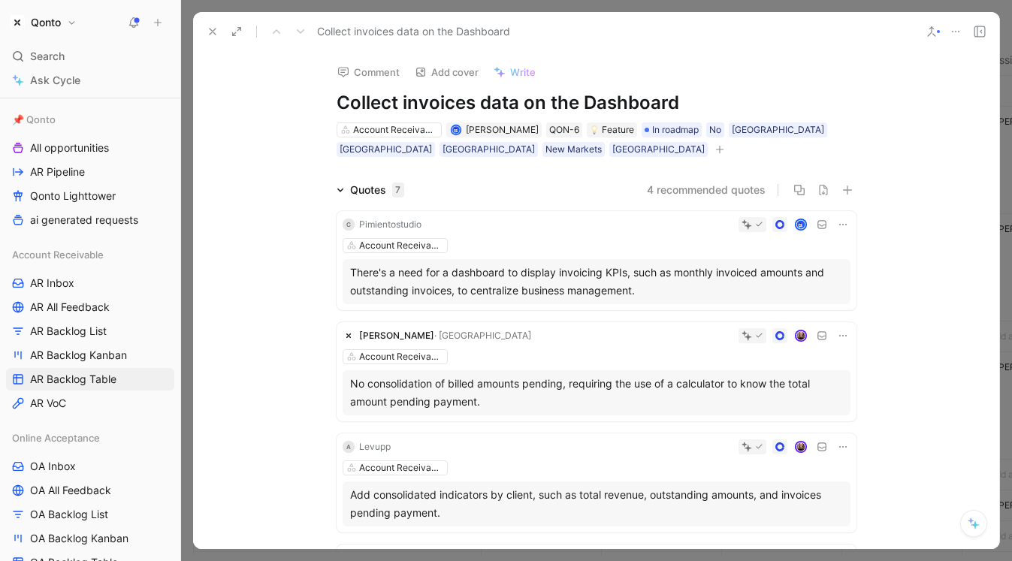
click at [874, 536] on button at bounding box center [973, 523] width 27 height 27
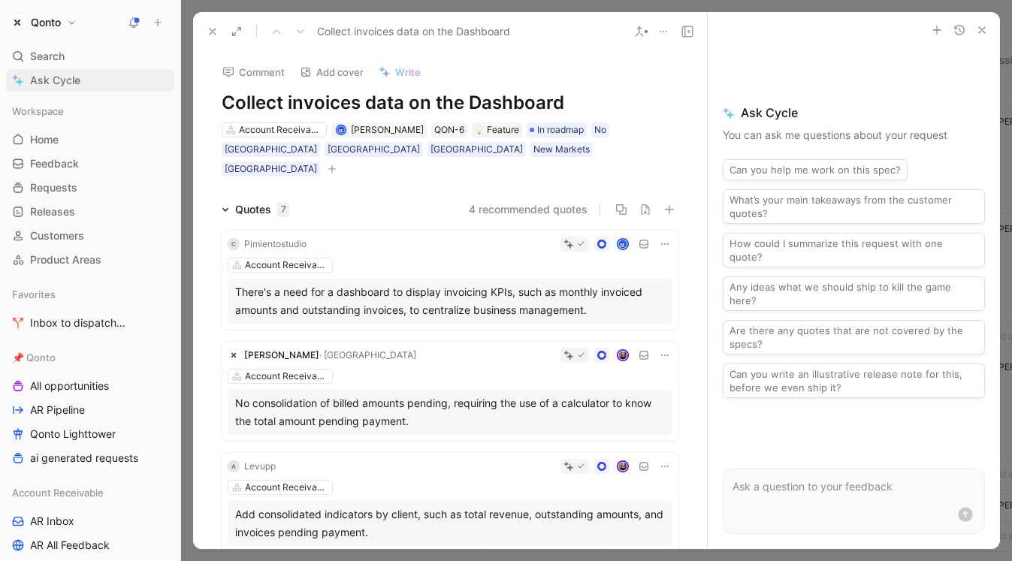
click at [78, 80] on span "Ask Cycle" at bounding box center [55, 80] width 50 height 18
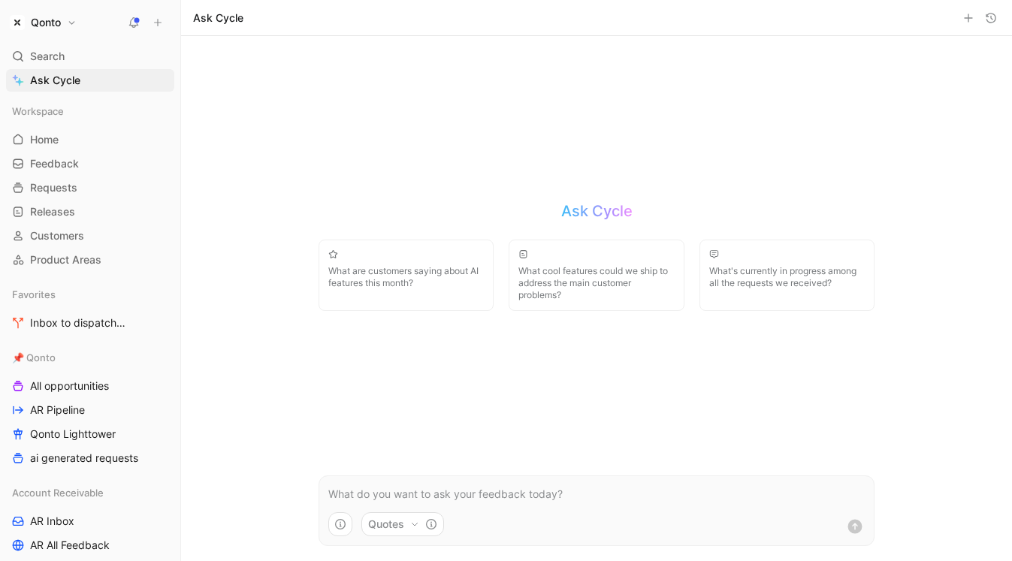
click at [398, 525] on button "Quotes" at bounding box center [402, 524] width 83 height 24
drag, startPoint x: 417, startPoint y: 432, endPoint x: 398, endPoint y: 432, distance: 19.5
click at [398, 432] on div "Quotes" at bounding box center [400, 434] width 53 height 18
click at [82, 212] on html "Qonto Search ⌘ K Ask Cycle Workspace Home G then H Feedback G then F Requests G…" at bounding box center [506, 280] width 1012 height 561
click at [61, 234] on span "Customers" at bounding box center [57, 235] width 54 height 15
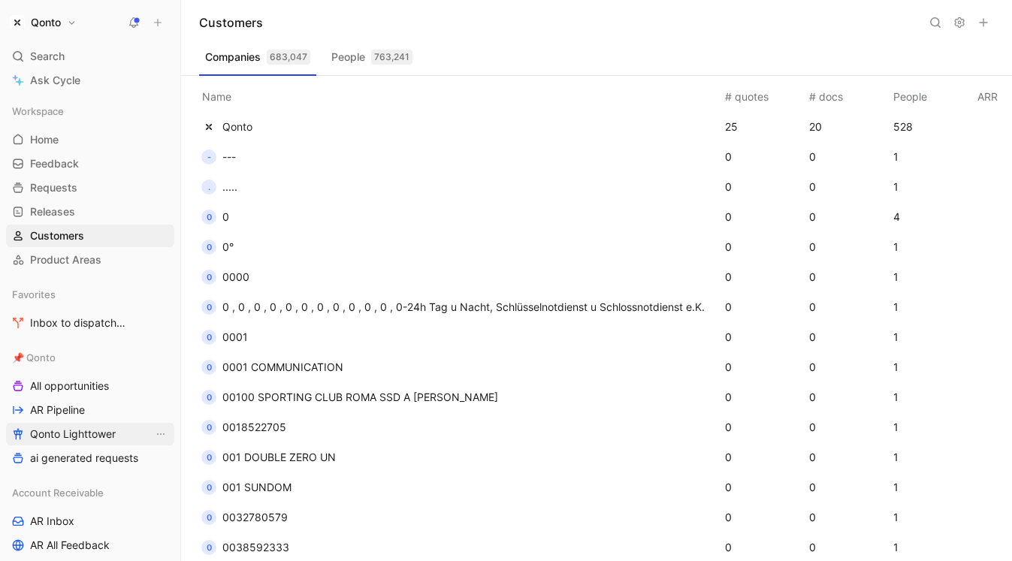
click at [71, 433] on span "Qonto Lighttower" at bounding box center [73, 434] width 86 height 15
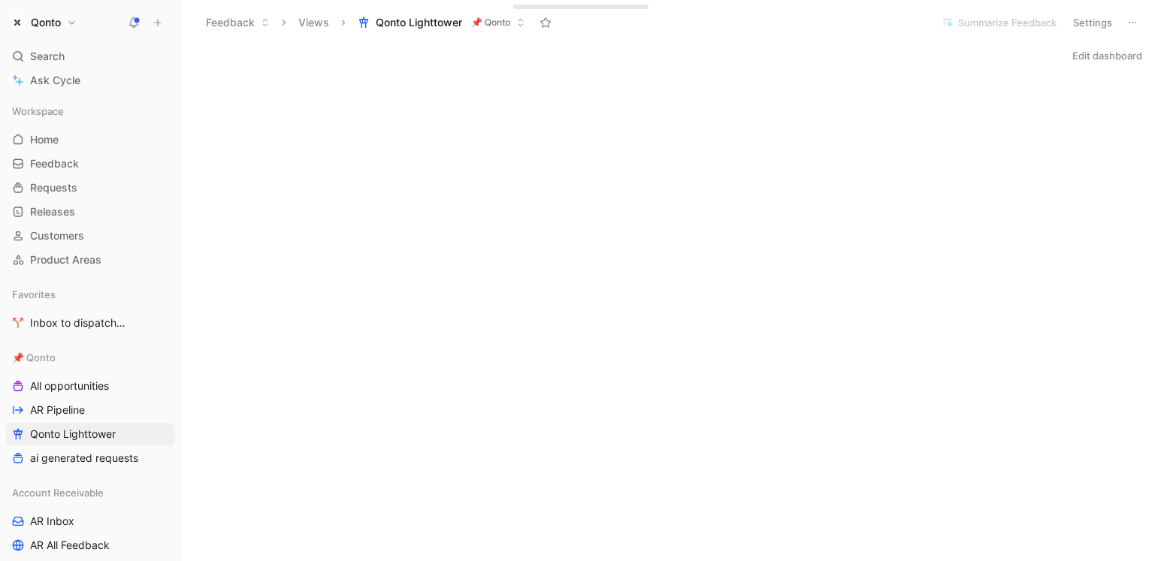
click at [874, 17] on button "Settings" at bounding box center [1092, 22] width 53 height 21
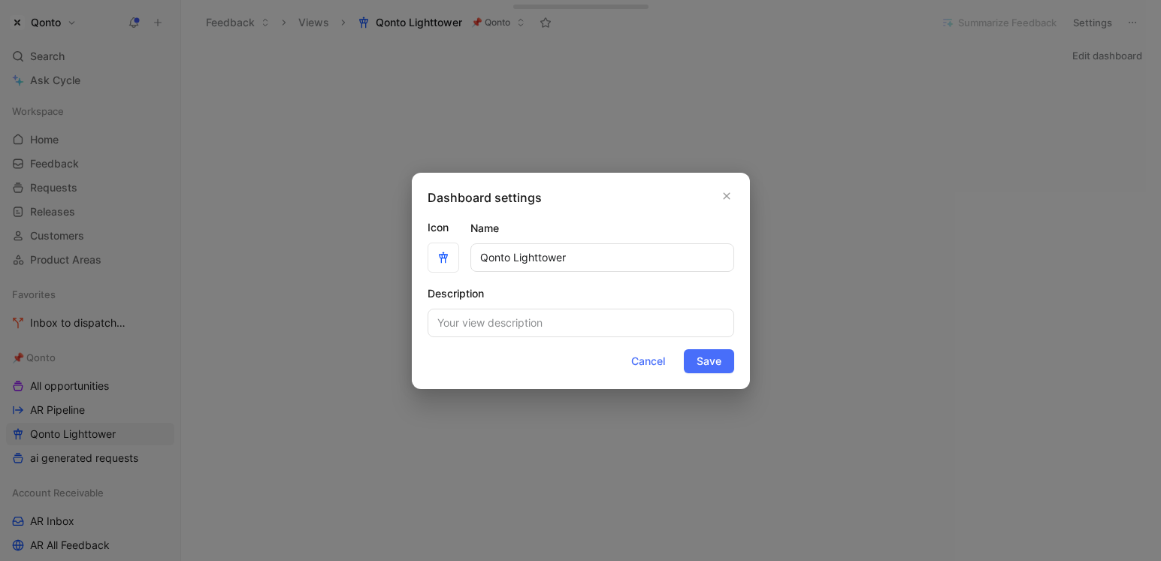
click at [874, 244] on div at bounding box center [580, 280] width 1161 height 561
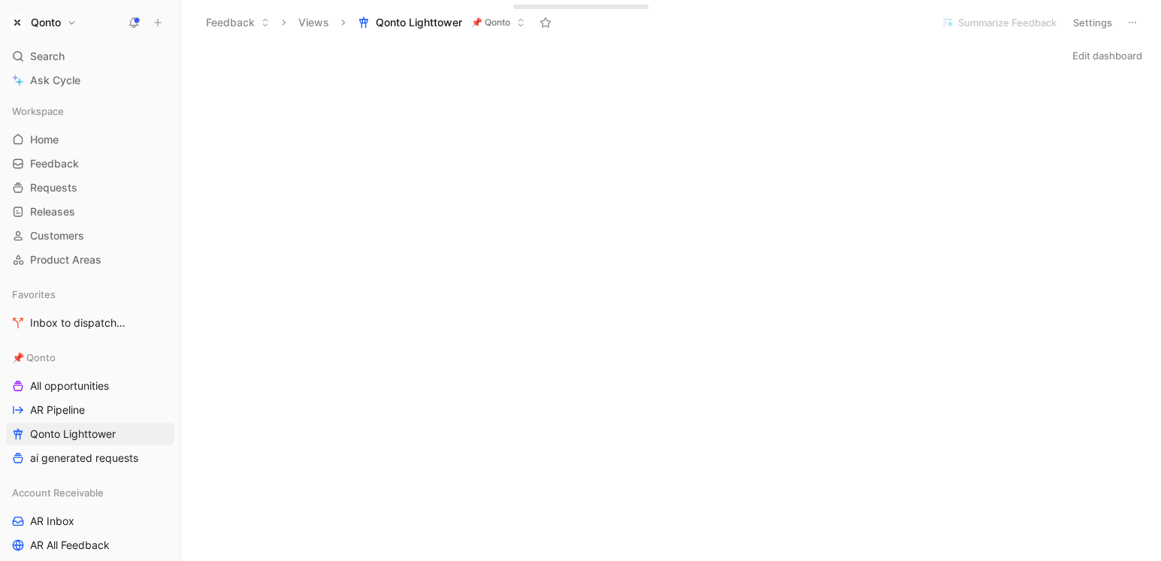
click at [874, 56] on button "Edit dashboard" at bounding box center [1107, 55] width 83 height 21
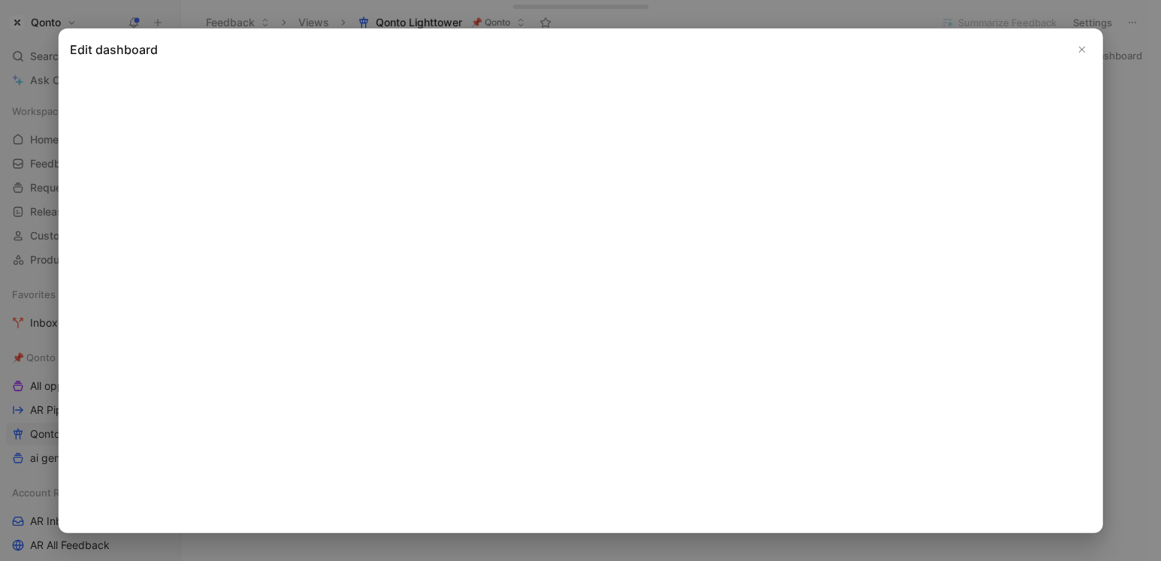
click at [874, 41] on button "Close" at bounding box center [1082, 49] width 18 height 18
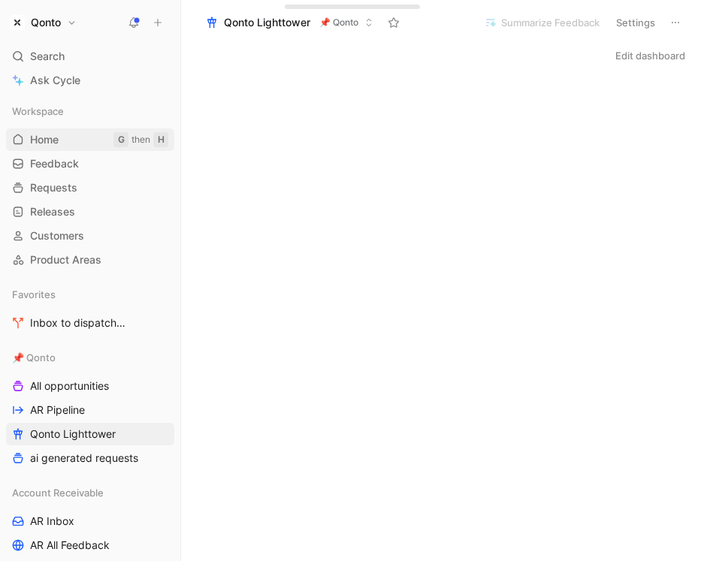
click at [45, 133] on span "Home" at bounding box center [44, 139] width 29 height 15
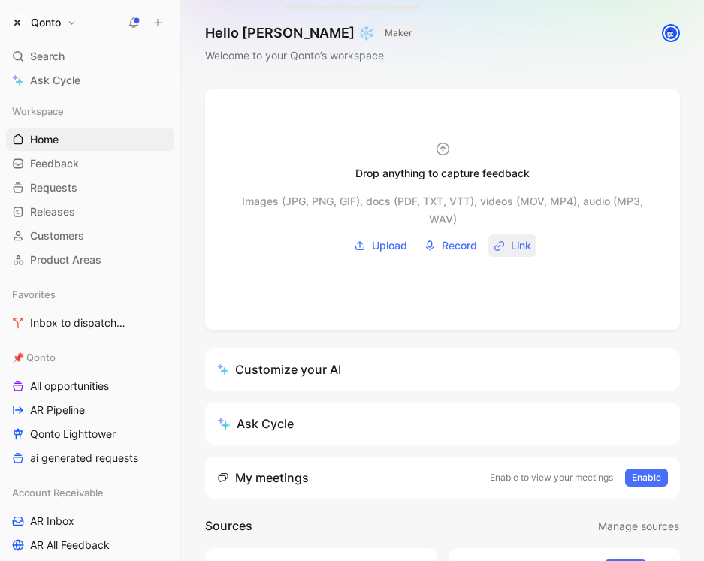
click at [526, 248] on span "Link" at bounding box center [521, 246] width 20 height 18
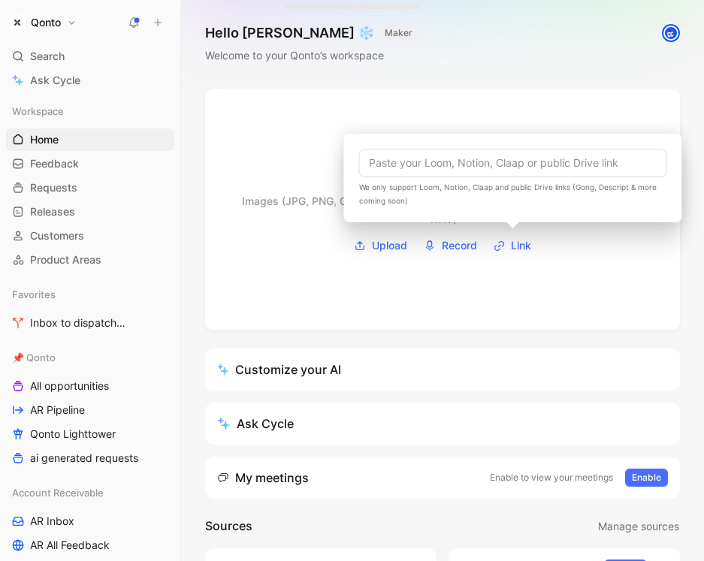
click at [475, 125] on div at bounding box center [442, 210] width 475 height 242
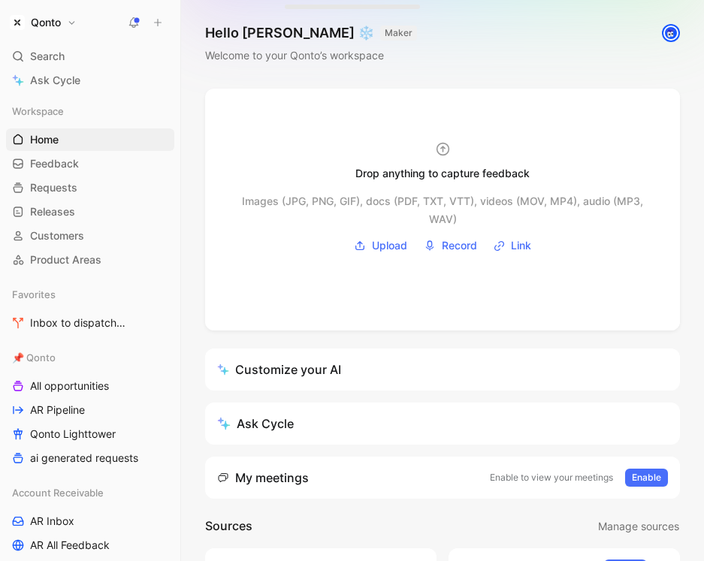
click at [34, 12] on button "Qonto" at bounding box center [43, 22] width 74 height 21
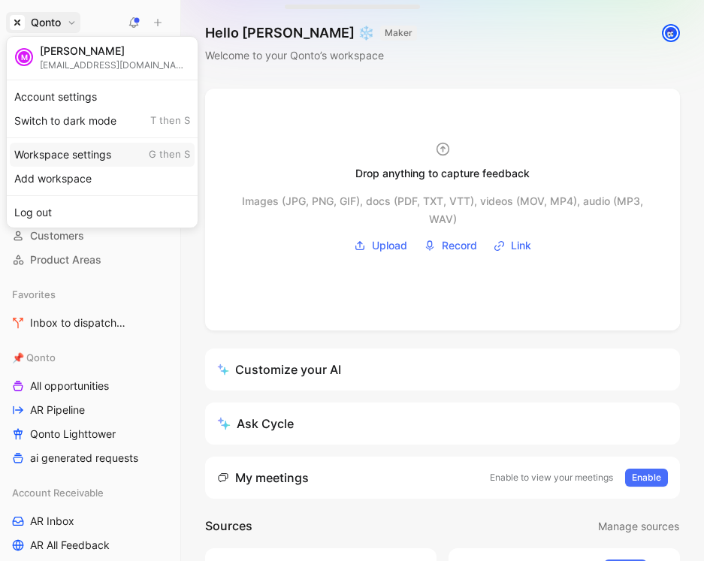
click at [80, 156] on div "Workspace settings G then S" at bounding box center [102, 155] width 185 height 24
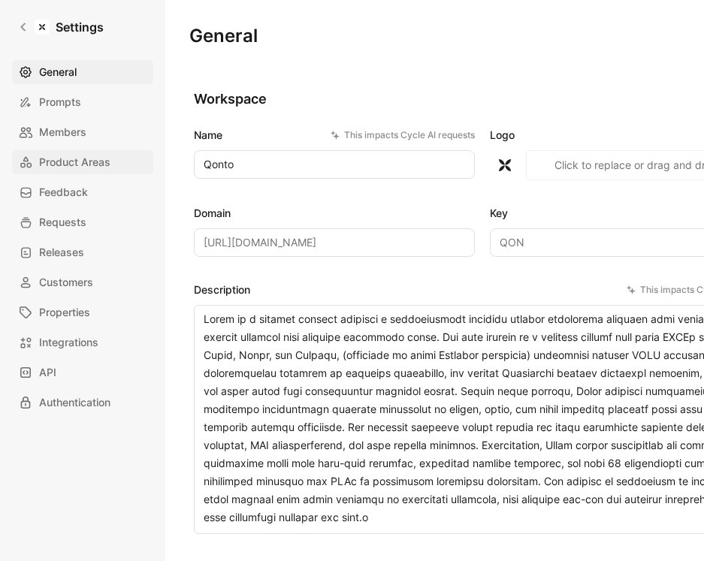
click at [93, 162] on span "Product Areas" at bounding box center [74, 162] width 71 height 18
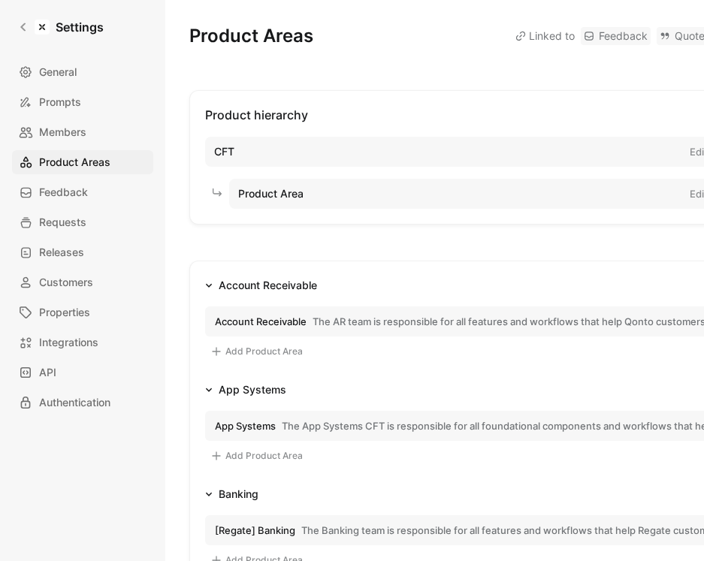
click at [349, 311] on button "Account Receivable The AR team is responsible for all features and workflows th…" at bounding box center [482, 322] width 555 height 30
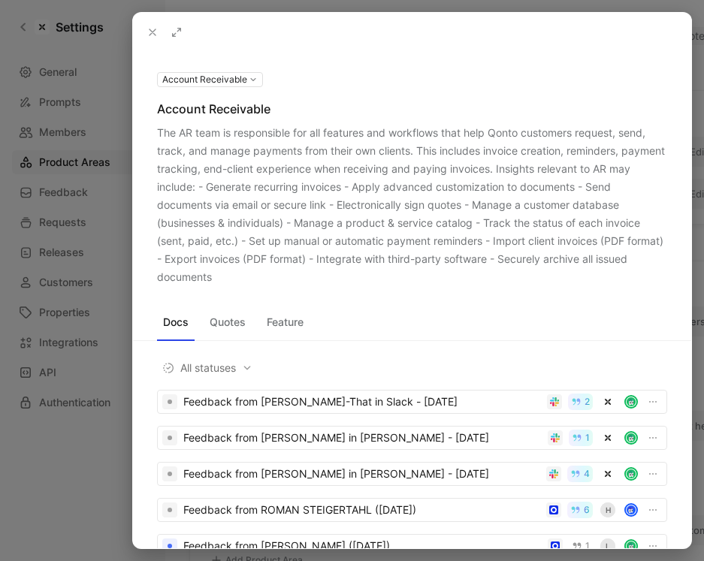
click at [162, 134] on div "The AR team is responsible for all features and workflows that help Qonto custo…" at bounding box center [412, 205] width 510 height 162
drag, startPoint x: 162, startPoint y: 134, endPoint x: 243, endPoint y: 276, distance: 163.2
click at [243, 276] on div "The AR team is responsible for all features and workflows that help Qonto custo…" at bounding box center [412, 205] width 510 height 162
copy div "The AR team is responsible for all features and workflows that help Qonto custo…"
click at [390, 217] on div "The AR team is responsible for all features and workflows that help Qonto custo…" at bounding box center [412, 205] width 510 height 162
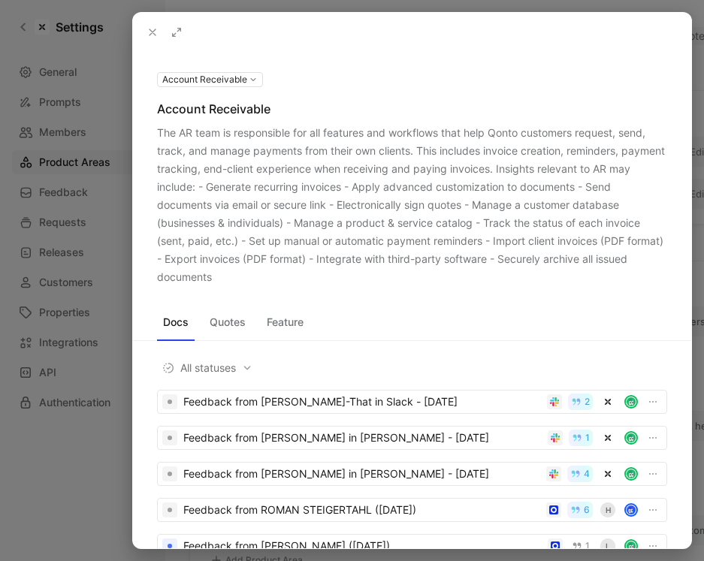
drag, startPoint x: 310, startPoint y: 154, endPoint x: 310, endPoint y: 237, distance: 83.4
click at [310, 237] on div "The AR team is responsible for all features and workflows that help Qonto custo…" at bounding box center [412, 205] width 510 height 162
click at [148, 29] on icon at bounding box center [153, 32] width 12 height 12
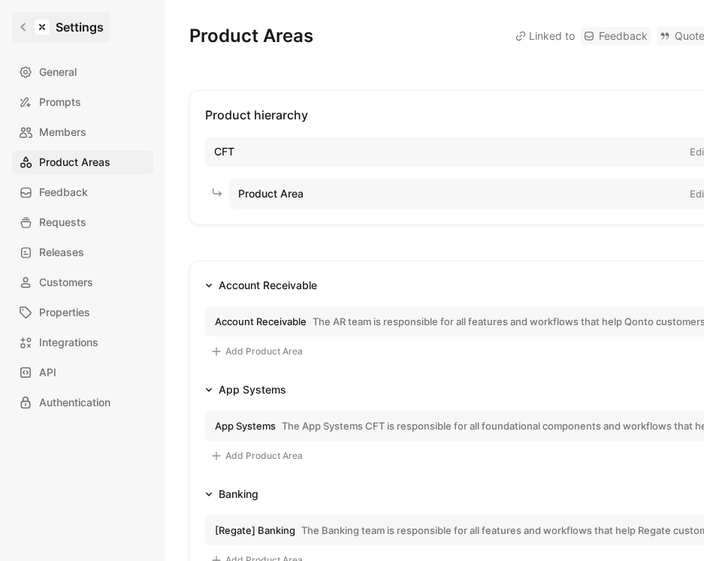
click at [18, 22] on icon at bounding box center [23, 27] width 11 height 11
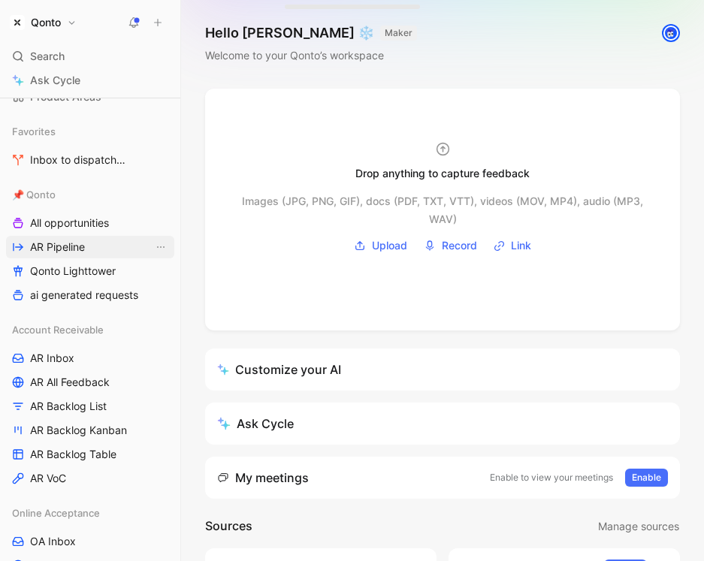
scroll to position [449, 0]
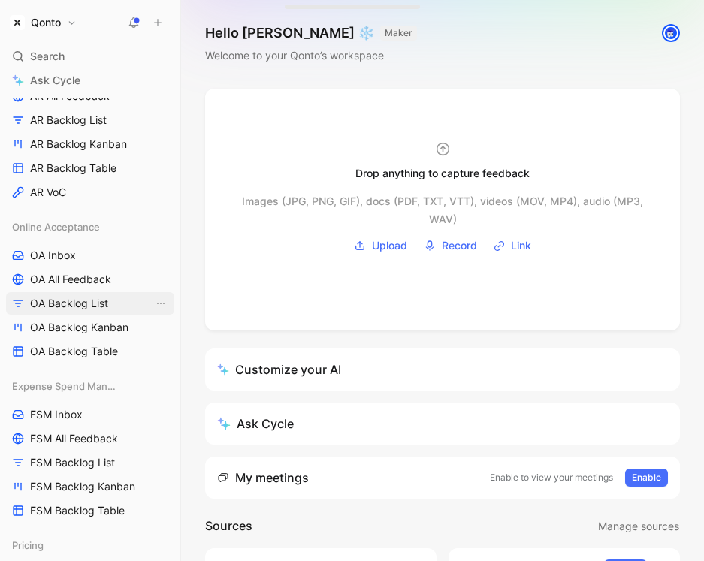
click at [85, 308] on span "OA Backlog List" at bounding box center [69, 303] width 78 height 15
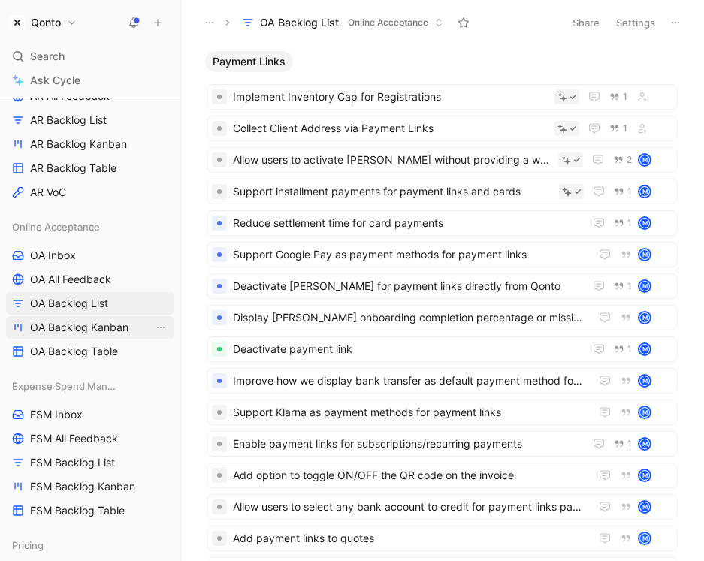
click at [83, 331] on span "OA Backlog Kanban" at bounding box center [79, 327] width 98 height 15
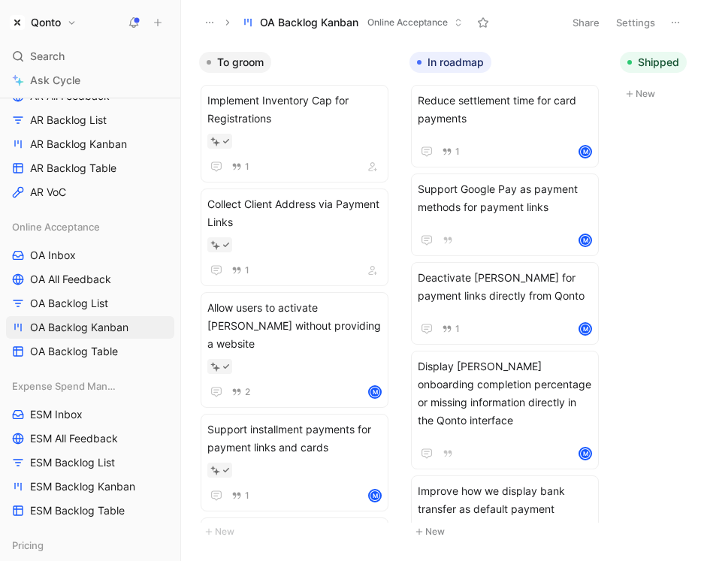
drag, startPoint x: 700, startPoint y: 142, endPoint x: 884, endPoint y: 142, distance: 183.3
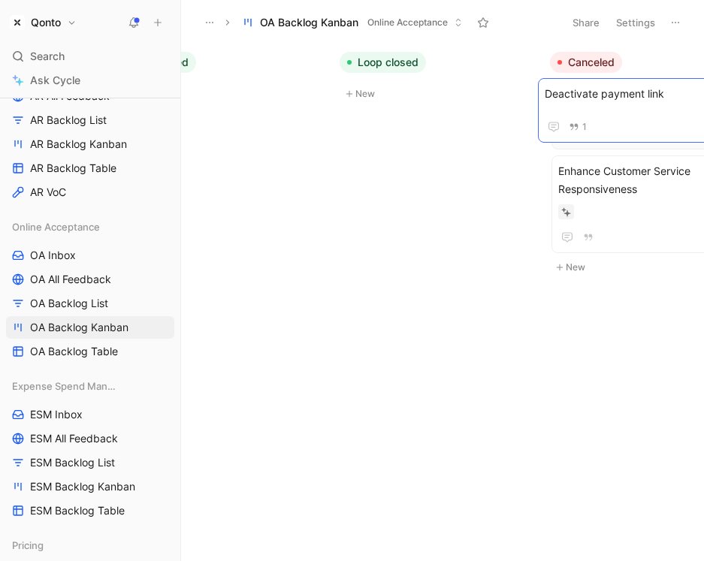
scroll to position [0, 509]
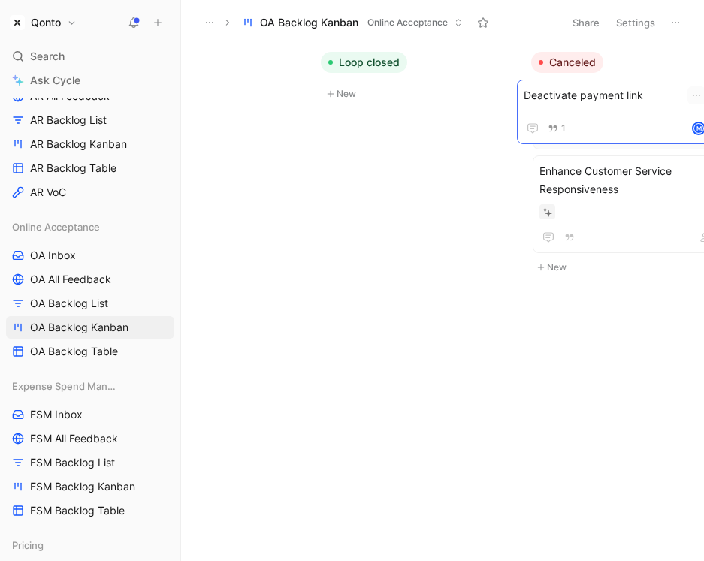
drag, startPoint x: 444, startPoint y: 106, endPoint x: 592, endPoint y: 101, distance: 148.1
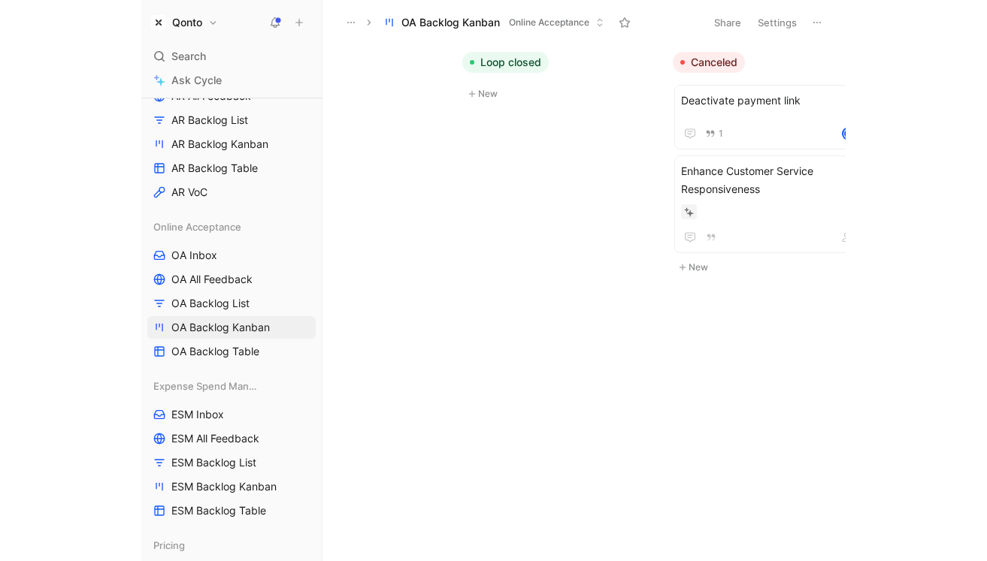
scroll to position [0, 0]
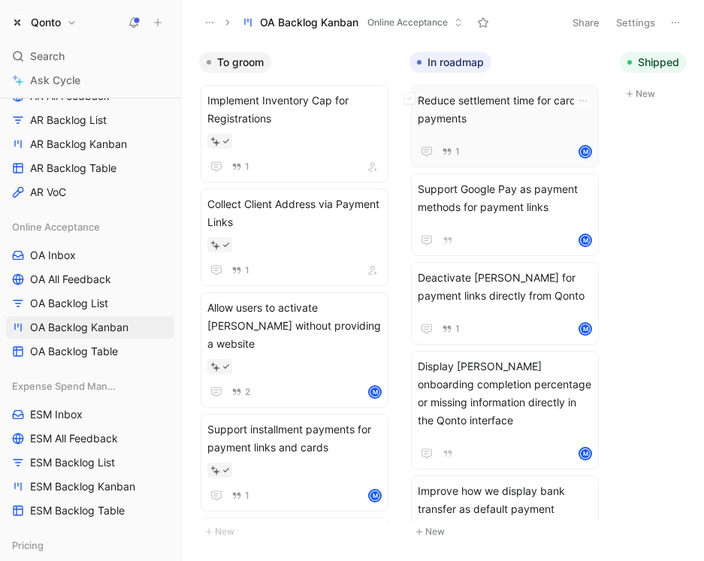
click at [476, 96] on span "Reduce settlement time for card payments" at bounding box center [505, 110] width 174 height 36
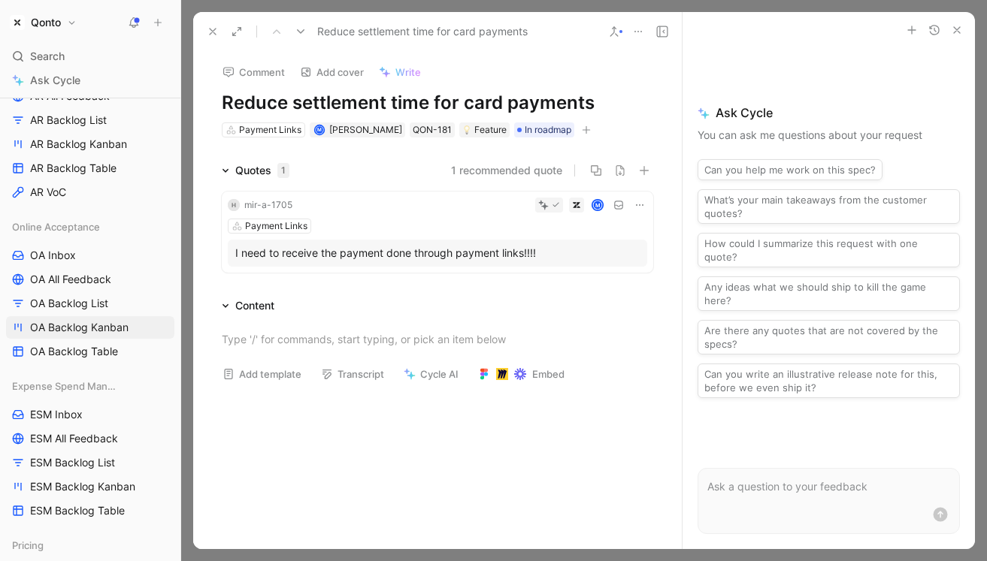
click at [580, 130] on button "button" at bounding box center [586, 129] width 15 height 15
click at [210, 24] on button at bounding box center [212, 31] width 21 height 21
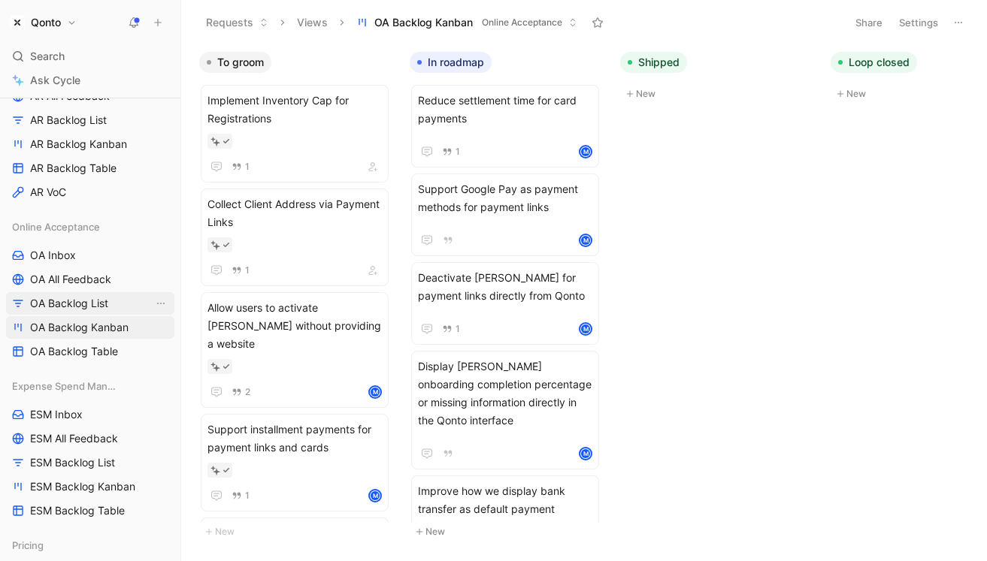
click at [94, 306] on span "OA Backlog List" at bounding box center [69, 303] width 78 height 15
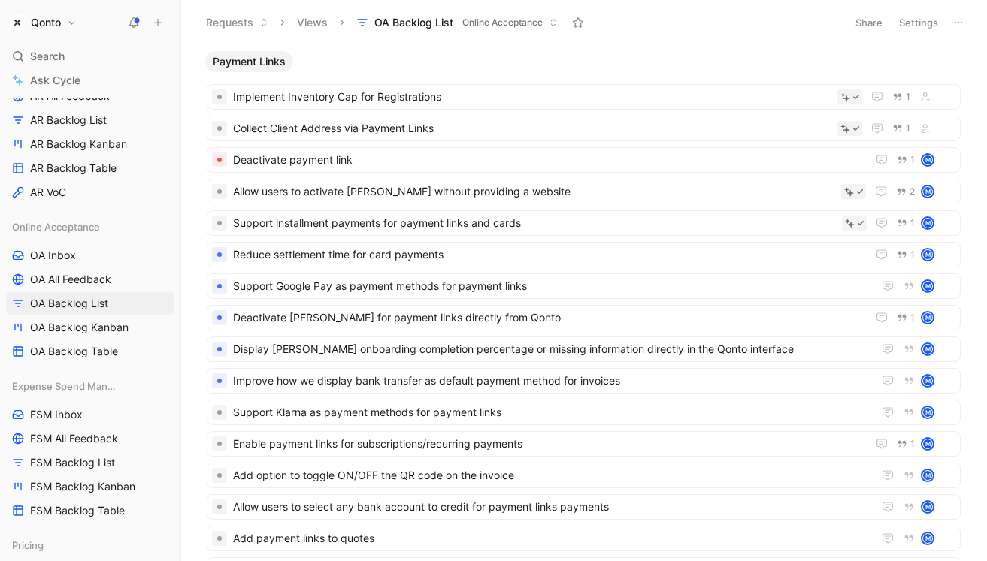
click at [47, 25] on h1 "Qonto" at bounding box center [46, 23] width 30 height 14
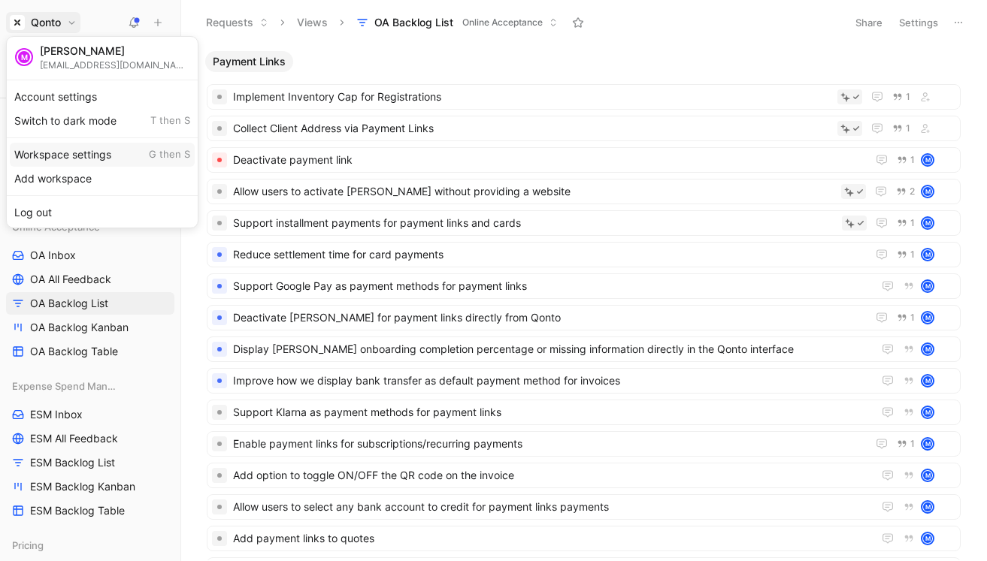
click at [73, 149] on div "Workspace settings G then S" at bounding box center [102, 155] width 185 height 24
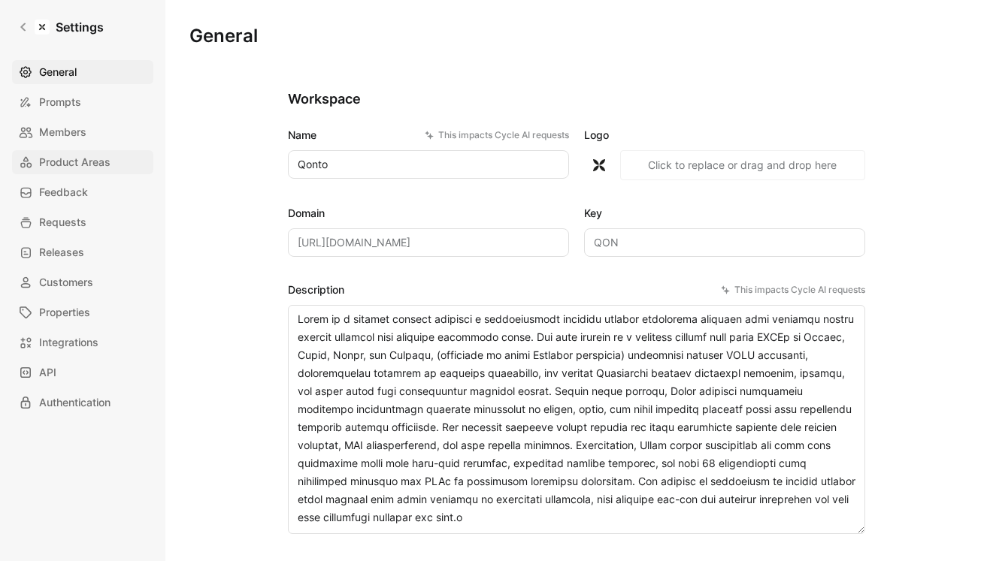
click at [87, 159] on span "Product Areas" at bounding box center [74, 162] width 71 height 18
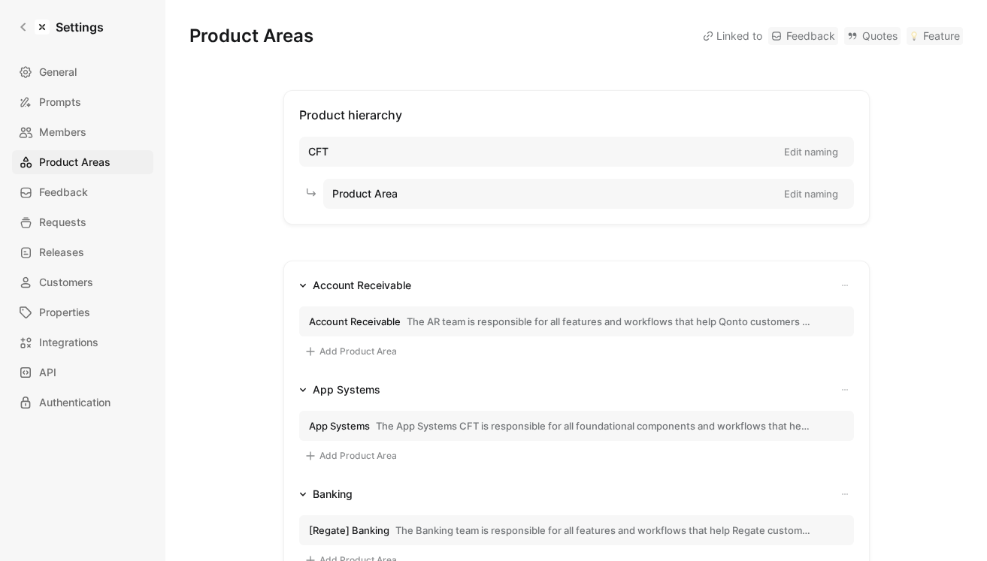
click at [443, 328] on button "Account Receivable The AR team is responsible for all features and workflows th…" at bounding box center [576, 322] width 555 height 30
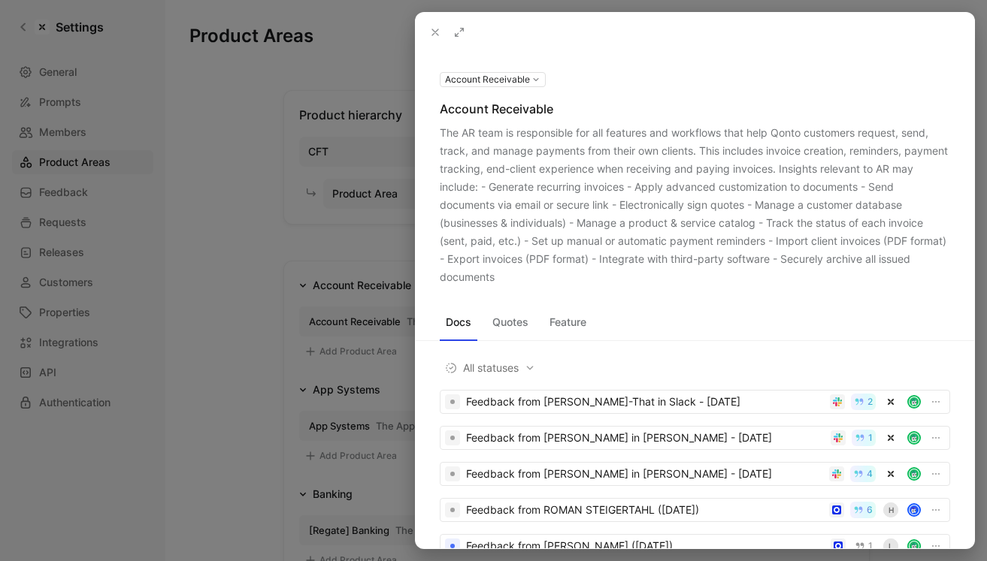
click at [265, 184] on div at bounding box center [493, 280] width 987 height 561
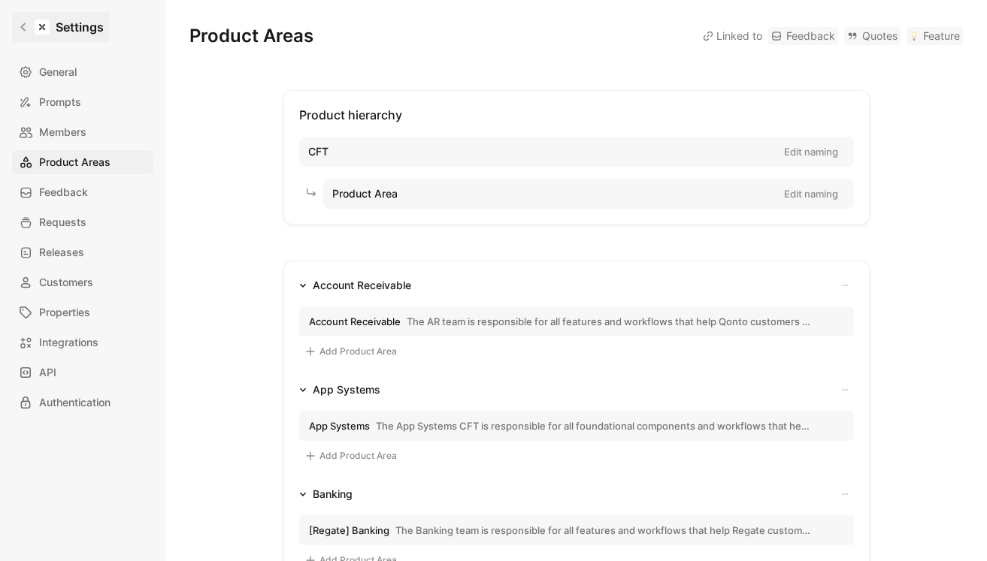
click at [23, 25] on icon at bounding box center [22, 27] width 5 height 8
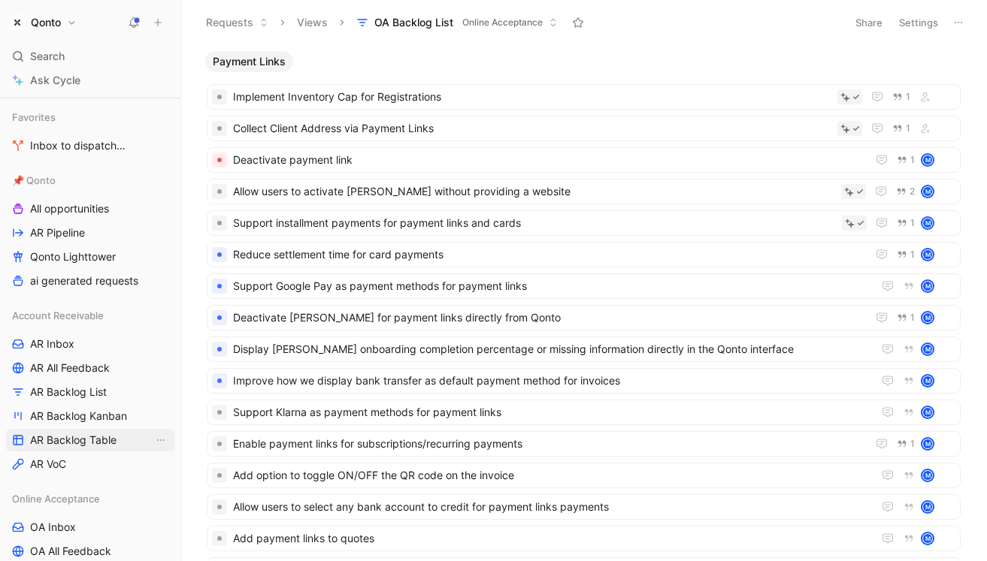
scroll to position [180, 0]
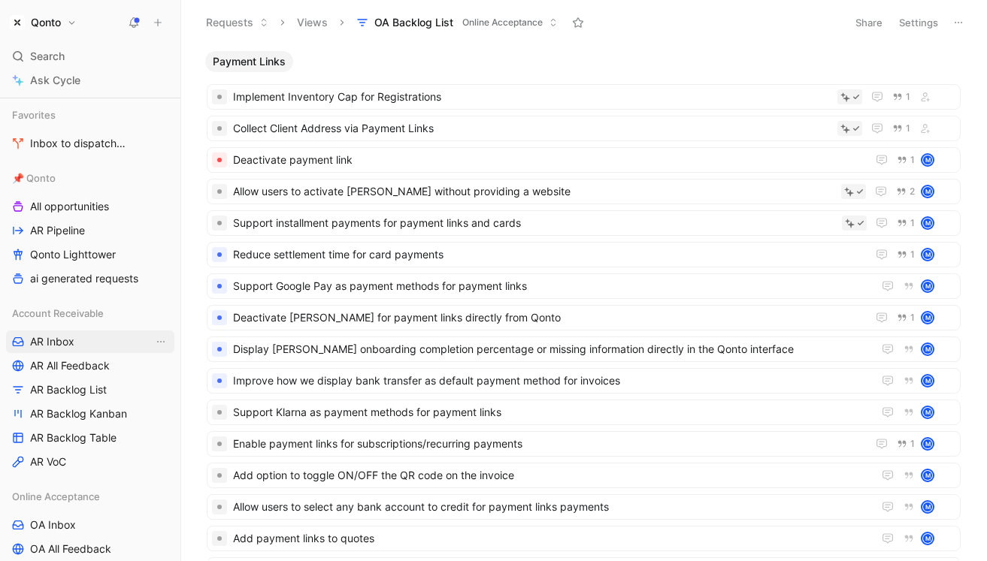
click at [65, 346] on span "AR Inbox" at bounding box center [52, 341] width 44 height 15
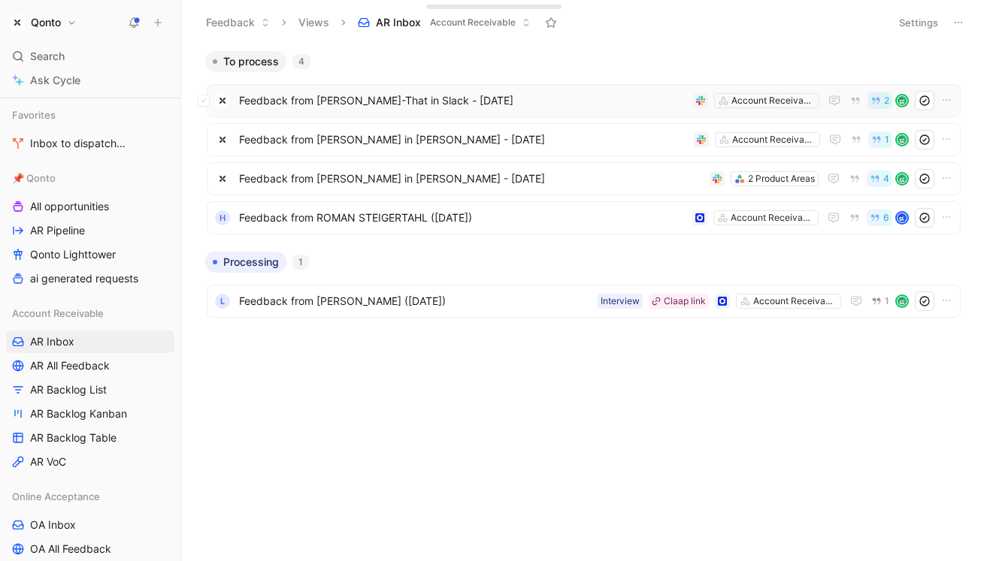
click at [485, 109] on span "Feedback from Alice Ton-That in Slack - 8/28/2025" at bounding box center [463, 101] width 448 height 18
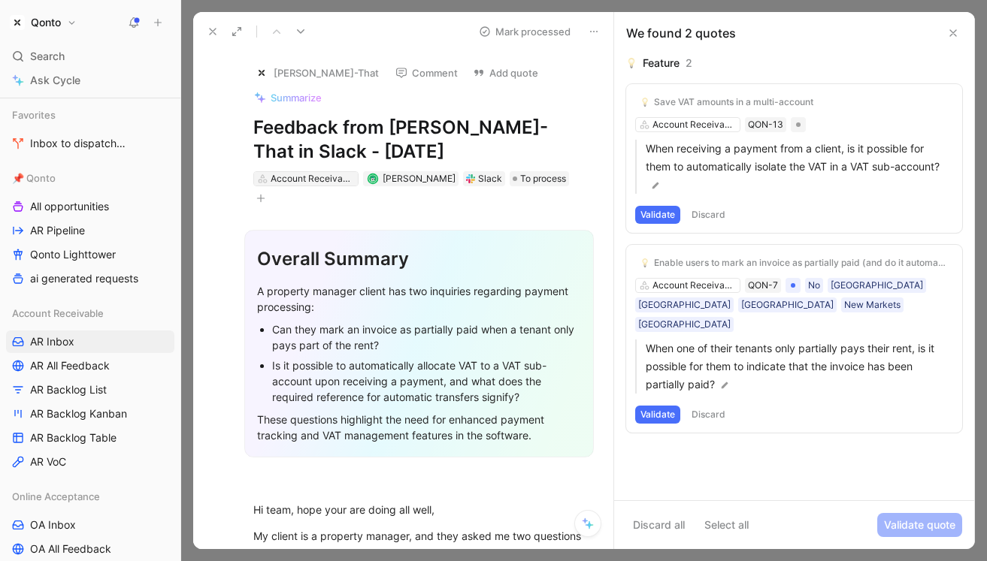
click at [314, 176] on div "Account Receivable" at bounding box center [313, 178] width 84 height 15
click at [211, 35] on icon at bounding box center [213, 32] width 12 height 12
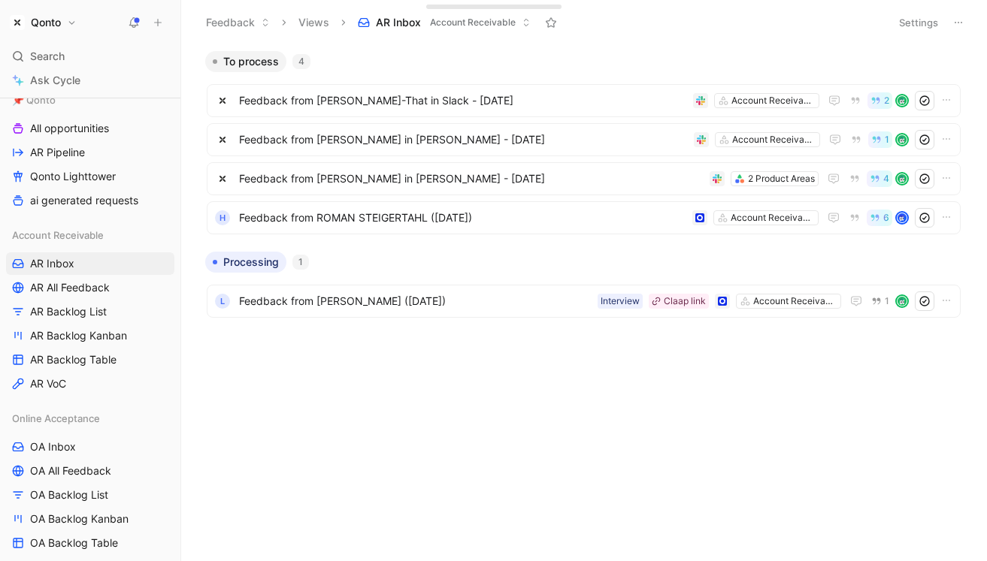
scroll to position [263, 0]
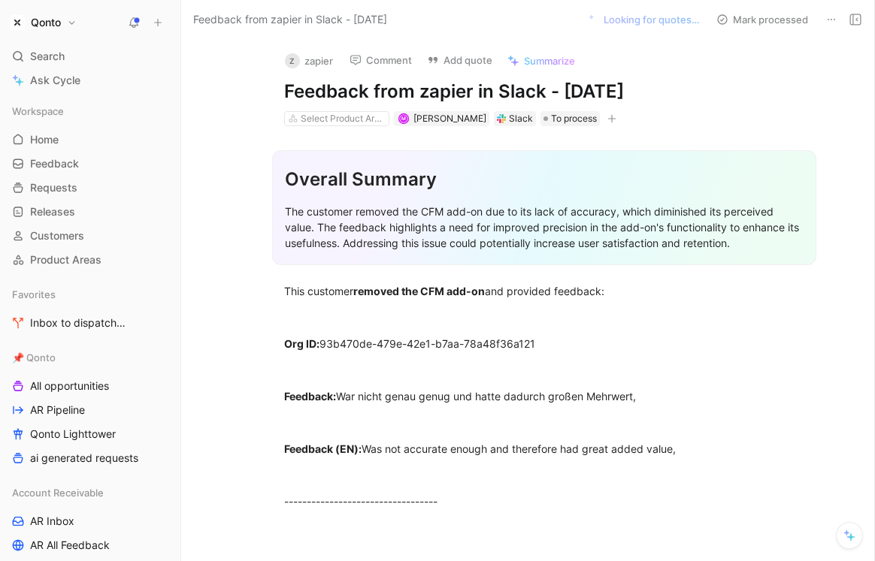
click at [827, 21] on icon at bounding box center [831, 20] width 12 height 12
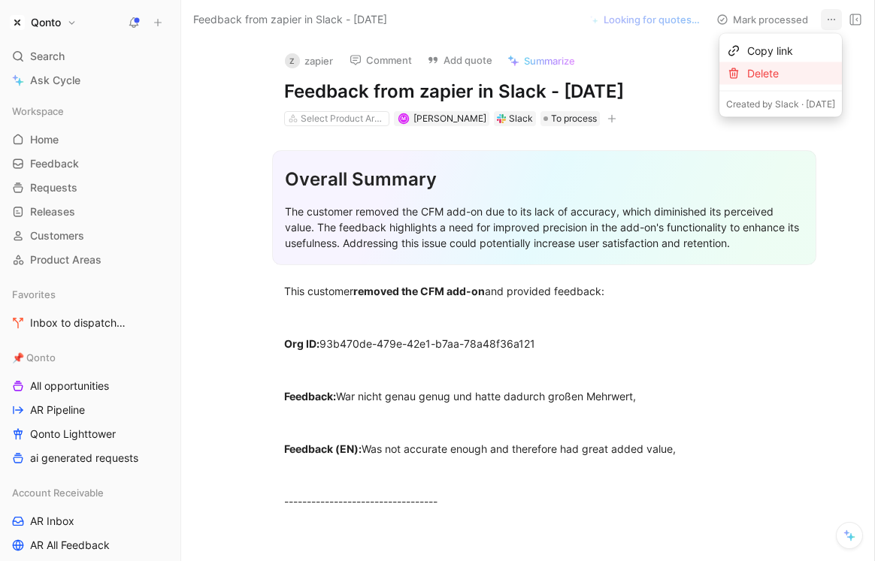
click at [771, 73] on div "Delete" at bounding box center [791, 74] width 88 height 18
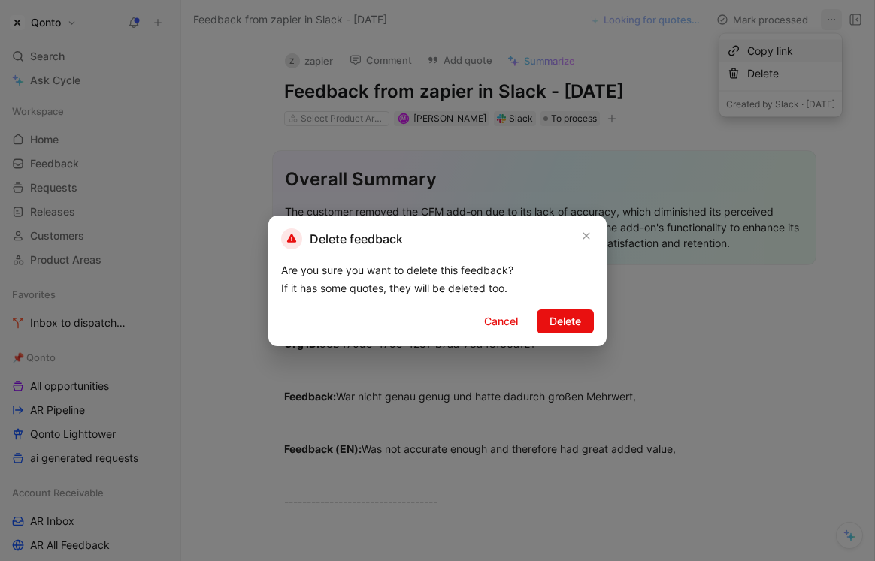
click at [562, 279] on div "Are you sure you want to delete this feedback? If it has some quotes, they will…" at bounding box center [437, 279] width 313 height 36
click at [569, 318] on span "Delete" at bounding box center [565, 322] width 32 height 18
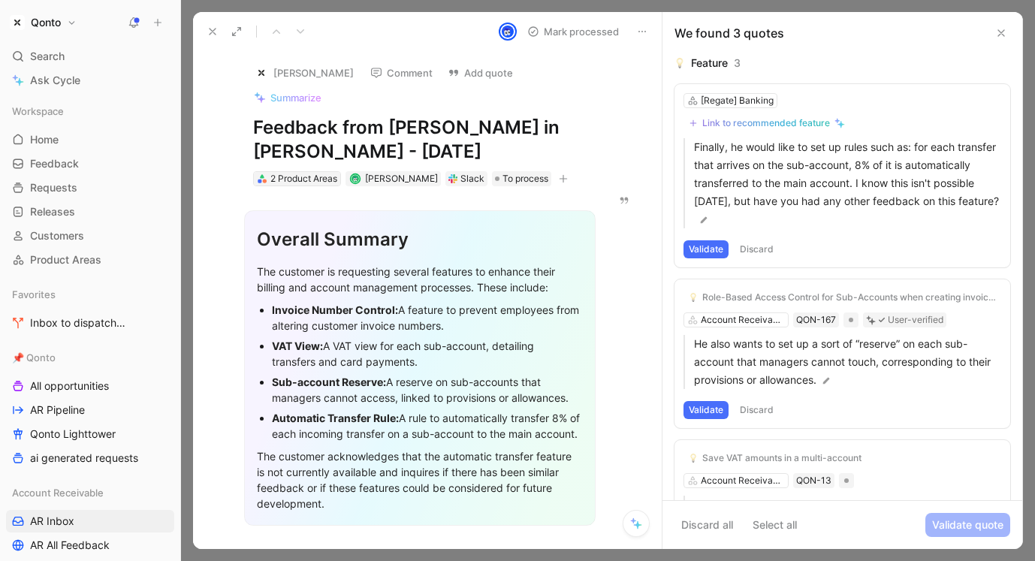
click at [313, 183] on div "2 Product Areas" at bounding box center [304, 178] width 67 height 15
click at [767, 321] on div "Role-Based Access Control for Sub-Accounts when creating invoices Account Recei…" at bounding box center [843, 354] width 336 height 149
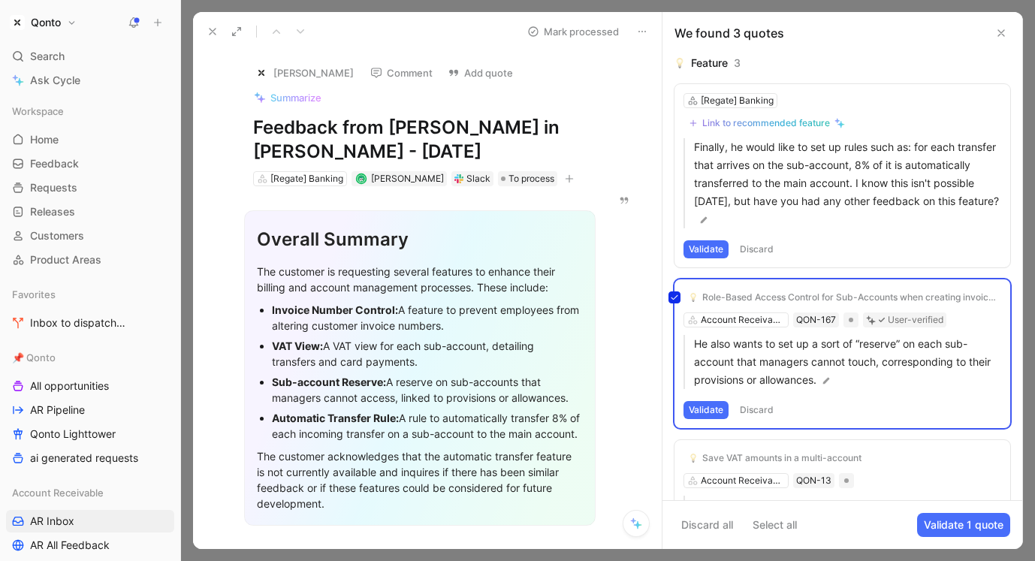
click at [746, 321] on div "Role-Based Access Control for Sub-Accounts when creating invoices Account Recei…" at bounding box center [843, 354] width 336 height 149
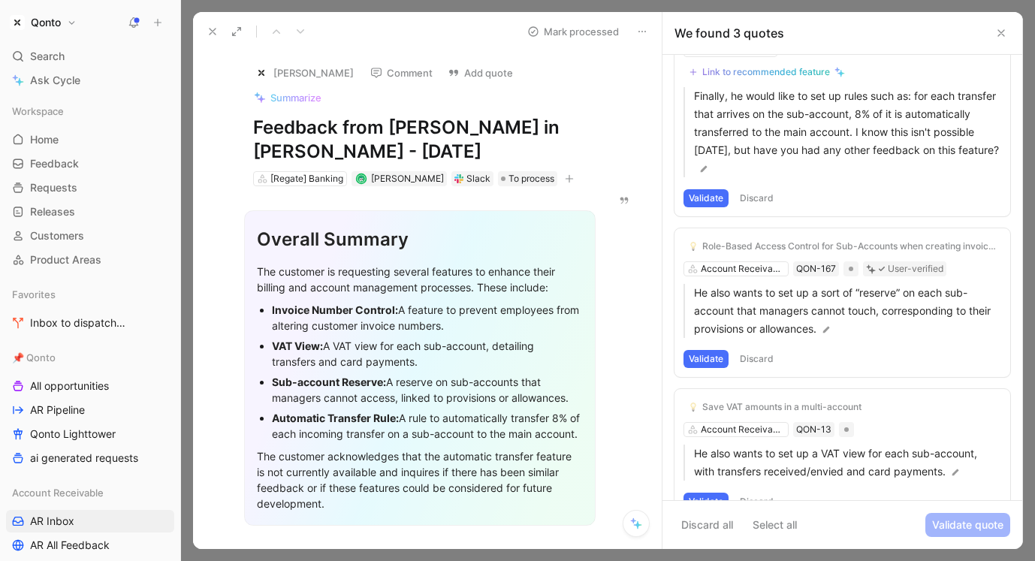
scroll to position [53, 0]
click at [768, 273] on div "Role-Based Access Control for Sub-Accounts when creating invoices Account Recei…" at bounding box center [843, 301] width 336 height 149
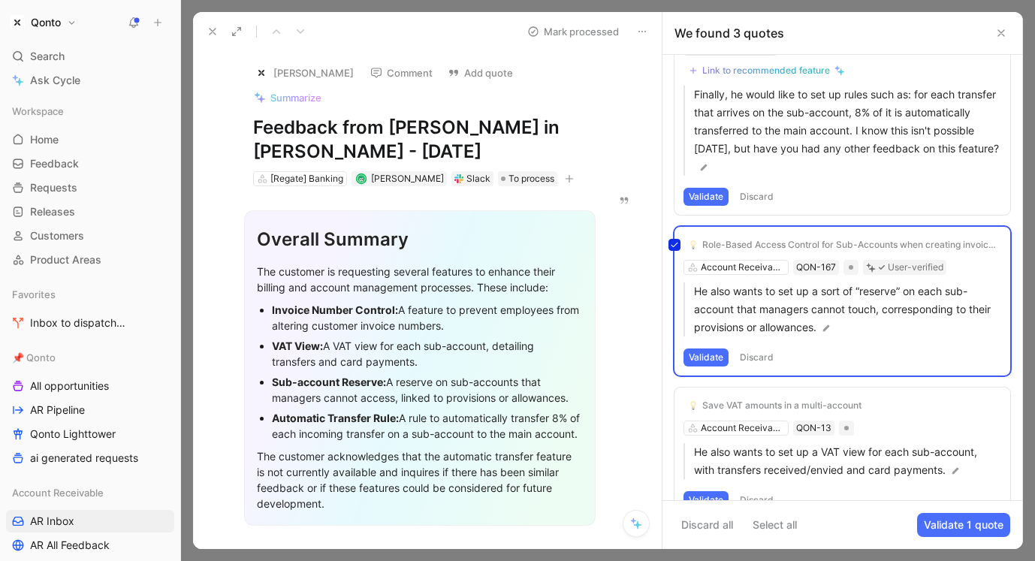
click at [764, 264] on div "Role-Based Access Control for Sub-Accounts when creating invoices Account Recei…" at bounding box center [843, 301] width 336 height 149
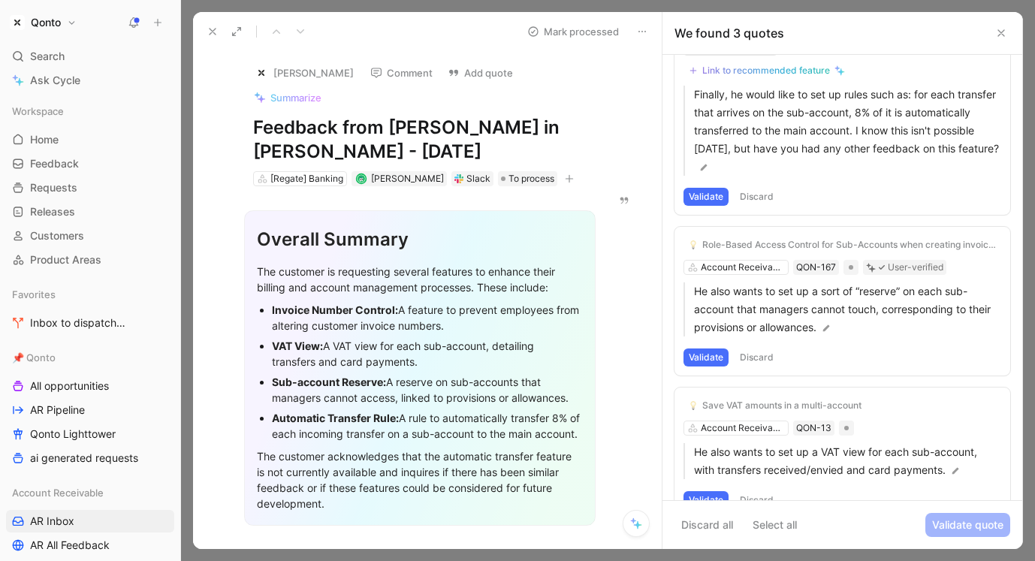
scroll to position [83, 0]
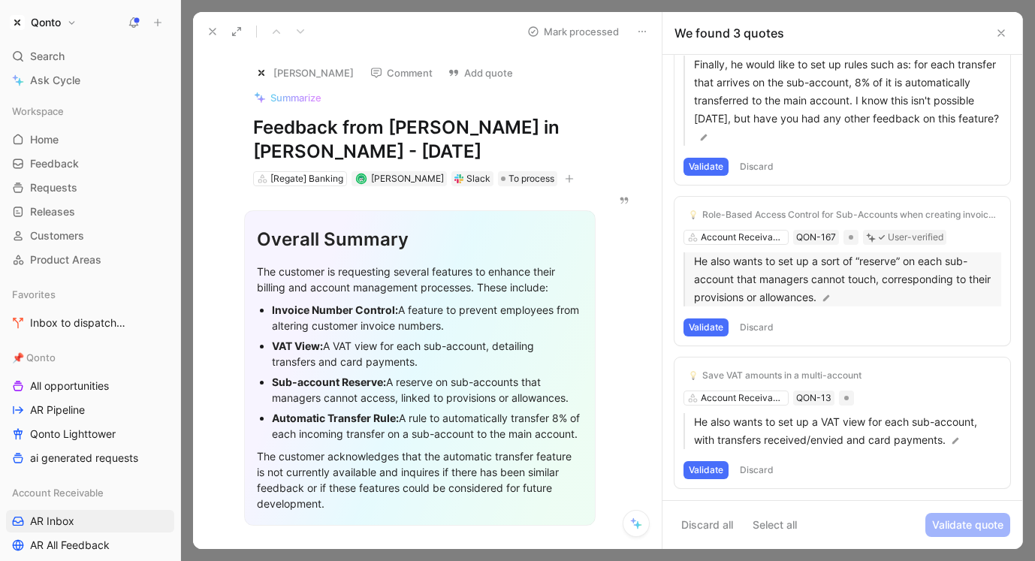
click at [830, 304] on p "He also wants to set up a sort of “reserve” on each sub-account that managers c…" at bounding box center [847, 279] width 307 height 54
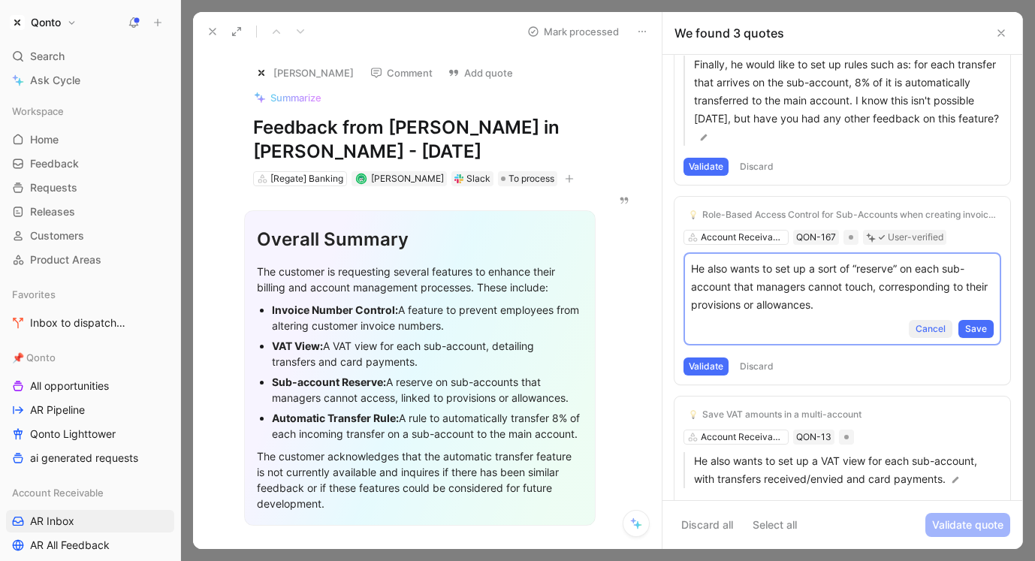
click at [933, 327] on span "Cancel" at bounding box center [931, 329] width 30 height 15
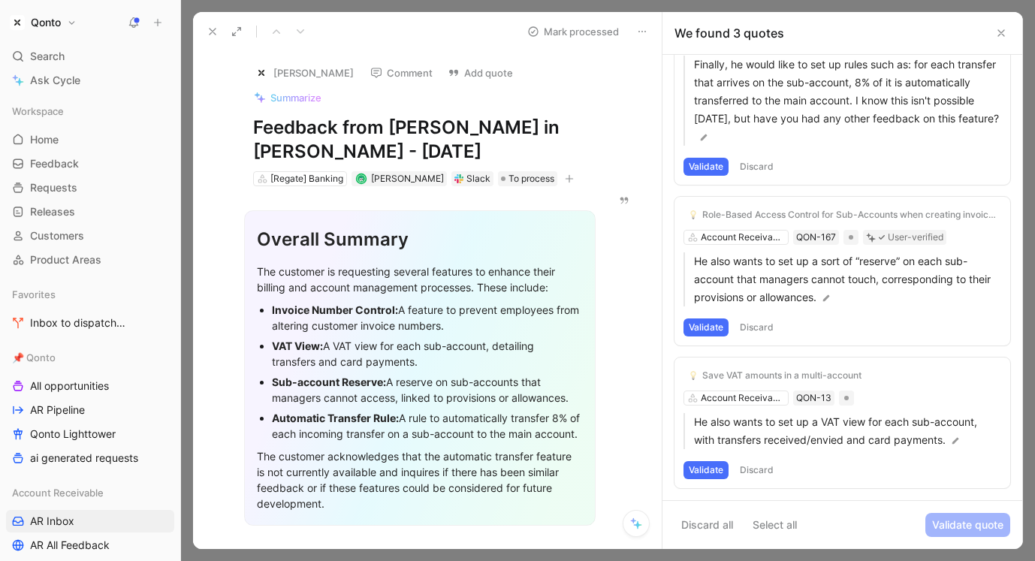
click at [761, 325] on button "Discard" at bounding box center [757, 328] width 44 height 18
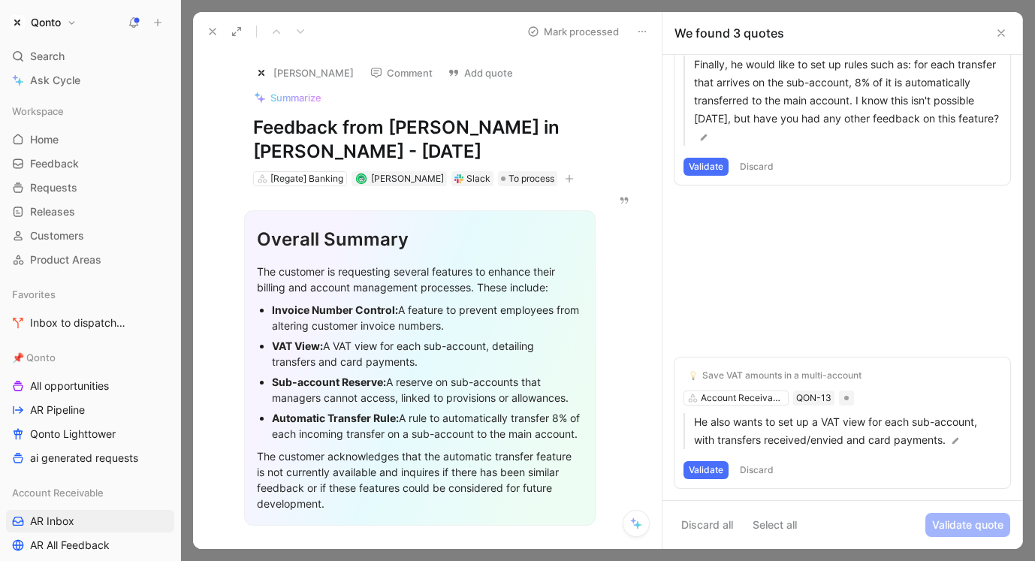
scroll to position [0, 0]
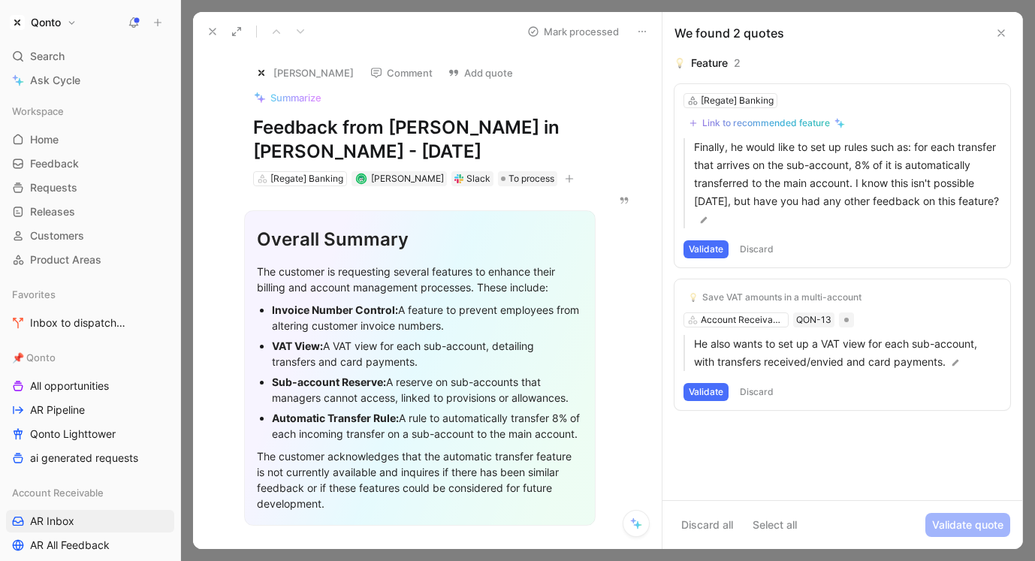
click at [759, 391] on button "Discard" at bounding box center [757, 392] width 44 height 18
